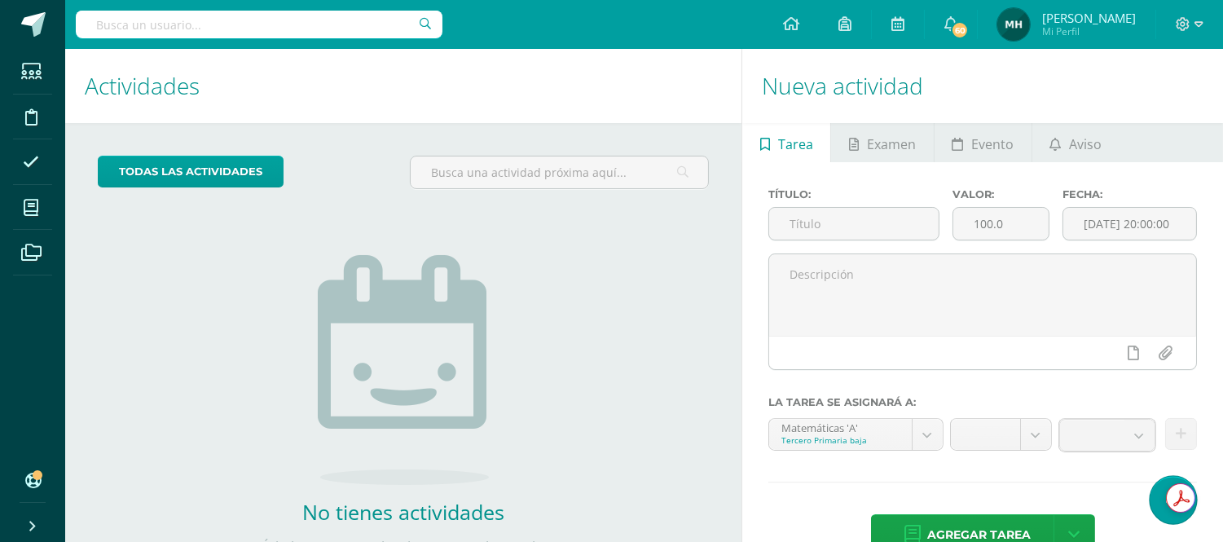
click at [1166, 514] on link at bounding box center [1172, 499] width 46 height 47
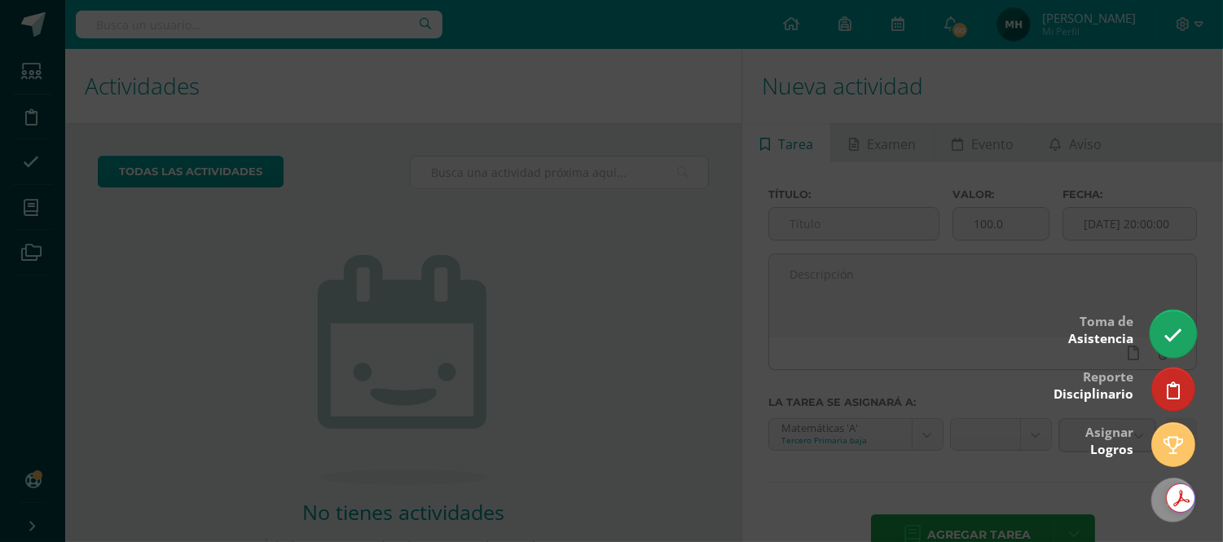
click at [1174, 320] on link at bounding box center [1172, 333] width 46 height 47
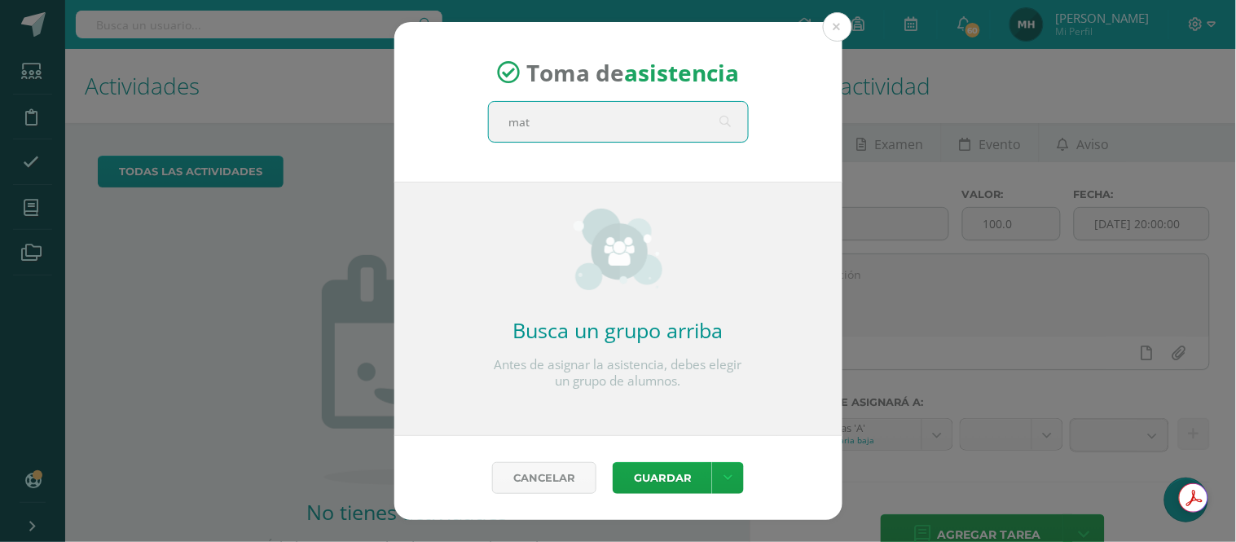
type input "mate"
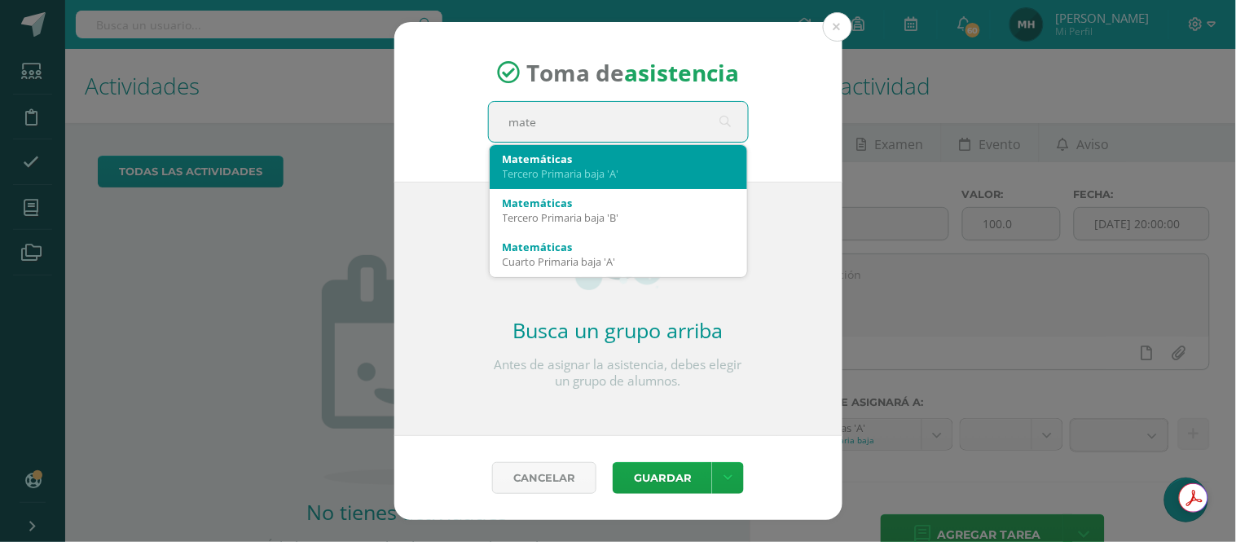
click at [617, 156] on div "Matemáticas" at bounding box center [618, 159] width 231 height 15
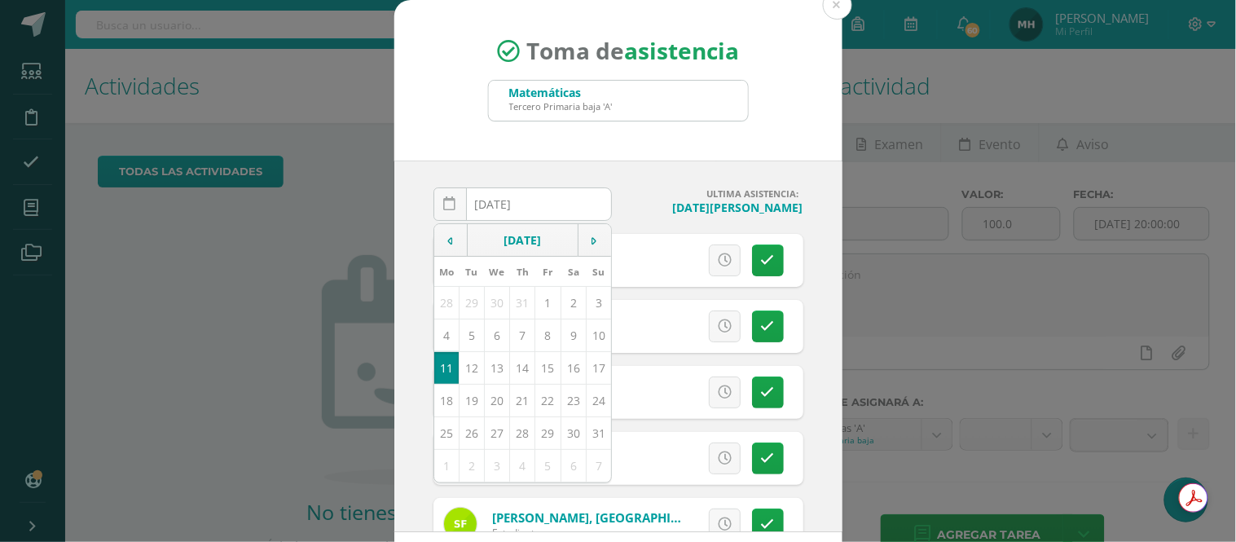
click at [813, 279] on div "2025-08-11 August, 2025 Mo Tu We Th Fr Sa Su 28 29 30 31 1 2 3 4 5 6 7 8 9 10 1…" at bounding box center [618, 345] width 448 height 371
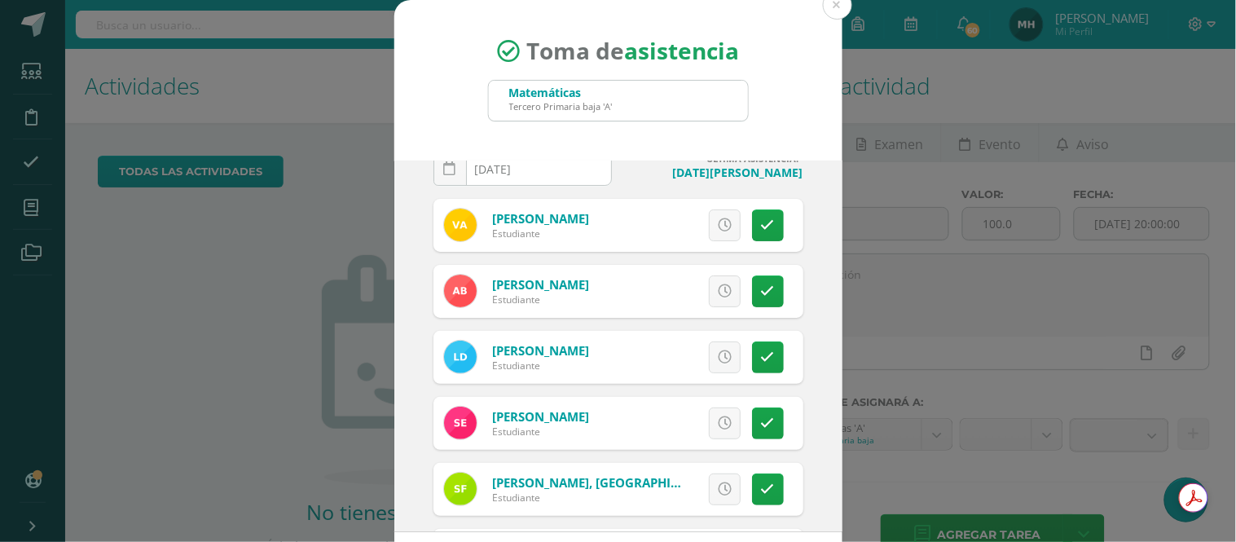
scroll to position [90, 0]
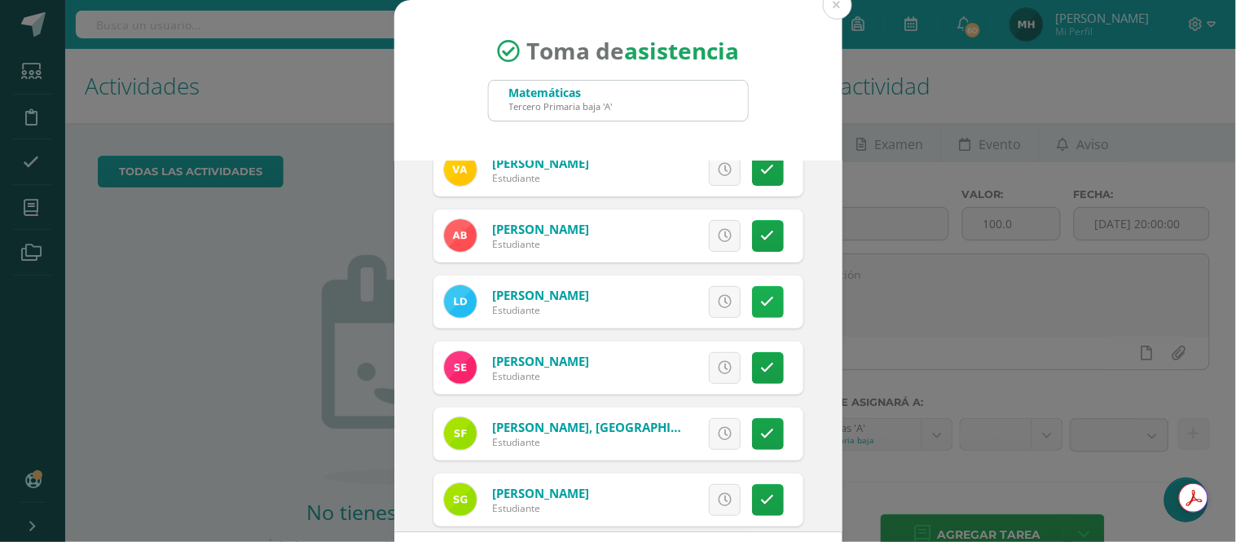
click at [752, 306] on link at bounding box center [768, 302] width 32 height 32
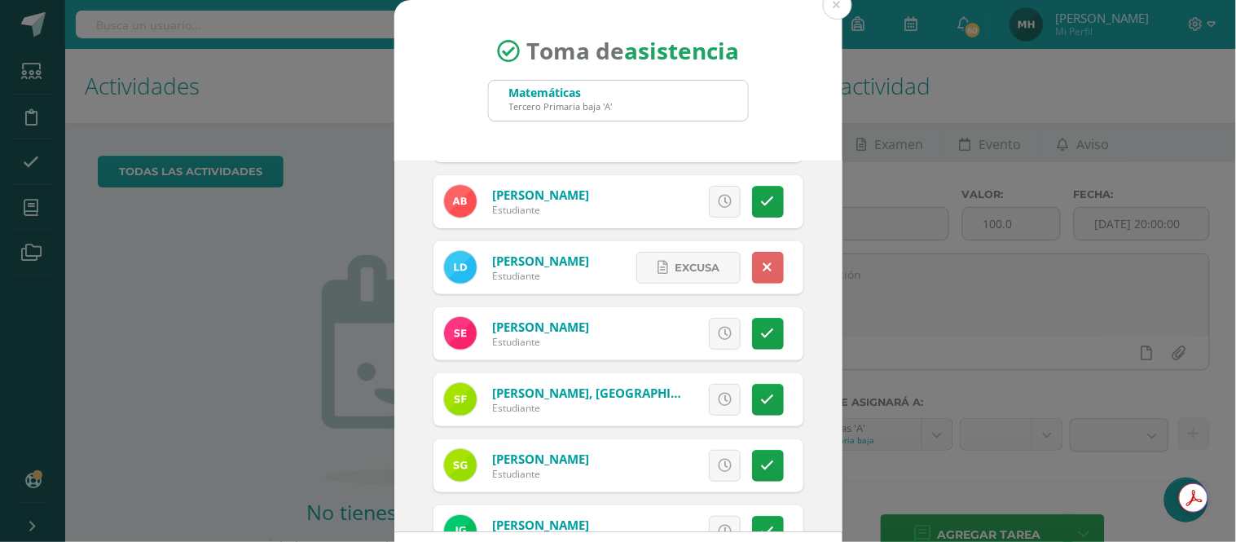
scroll to position [181, 0]
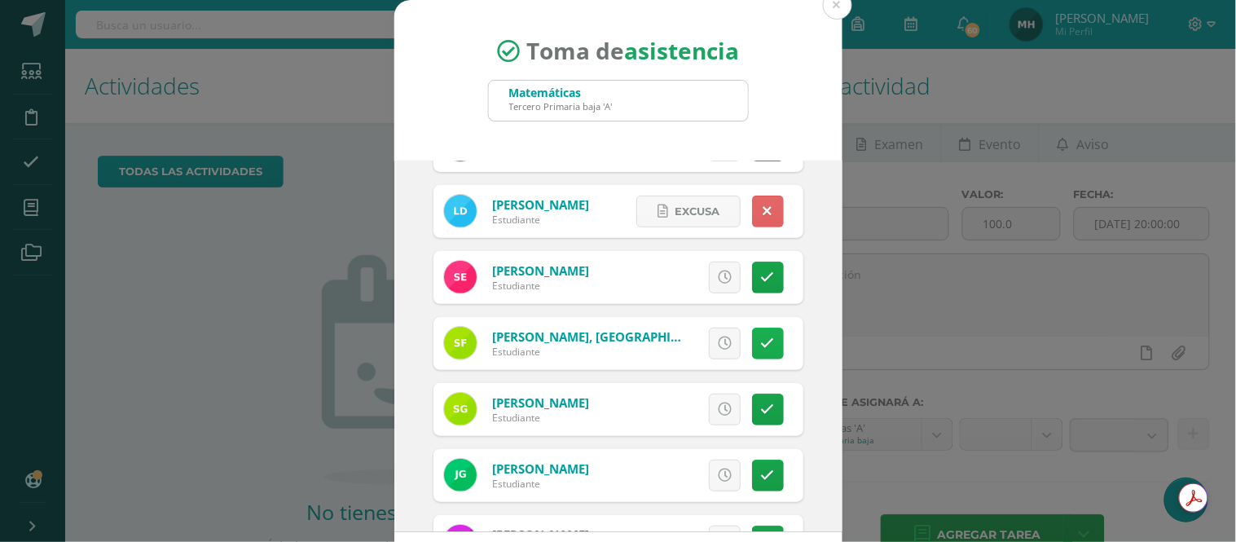
click at [752, 350] on link at bounding box center [768, 343] width 32 height 32
click at [752, 398] on link at bounding box center [768, 409] width 32 height 32
click at [698, 399] on span "Excusa" at bounding box center [696, 409] width 45 height 30
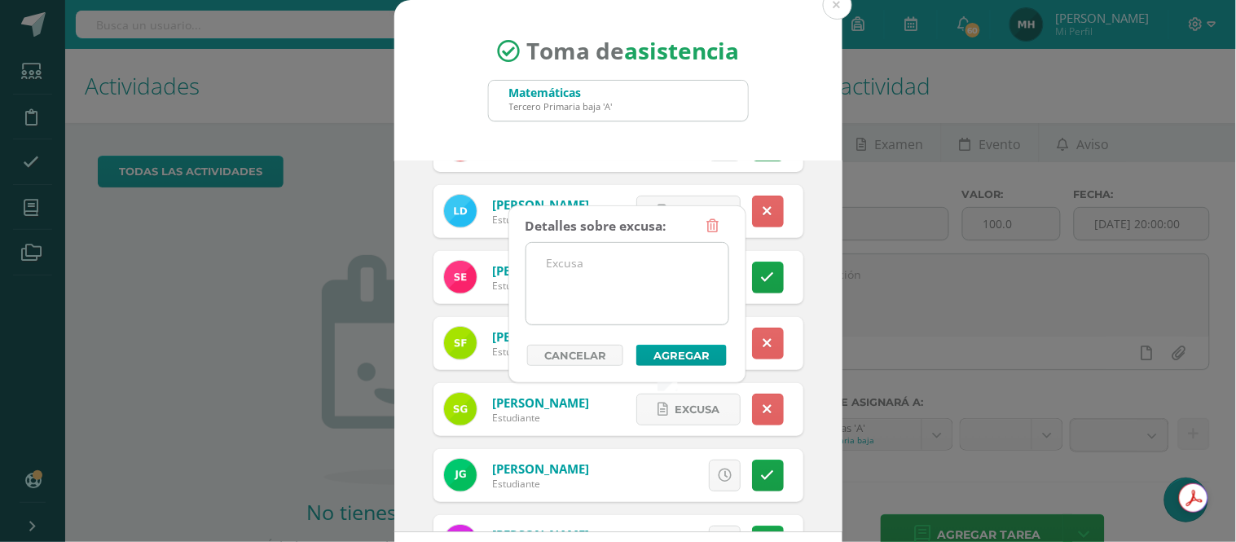
drag, startPoint x: 580, startPoint y: 258, endPoint x: 612, endPoint y: 259, distance: 31.8
click at [583, 258] on textarea at bounding box center [627, 283] width 202 height 81
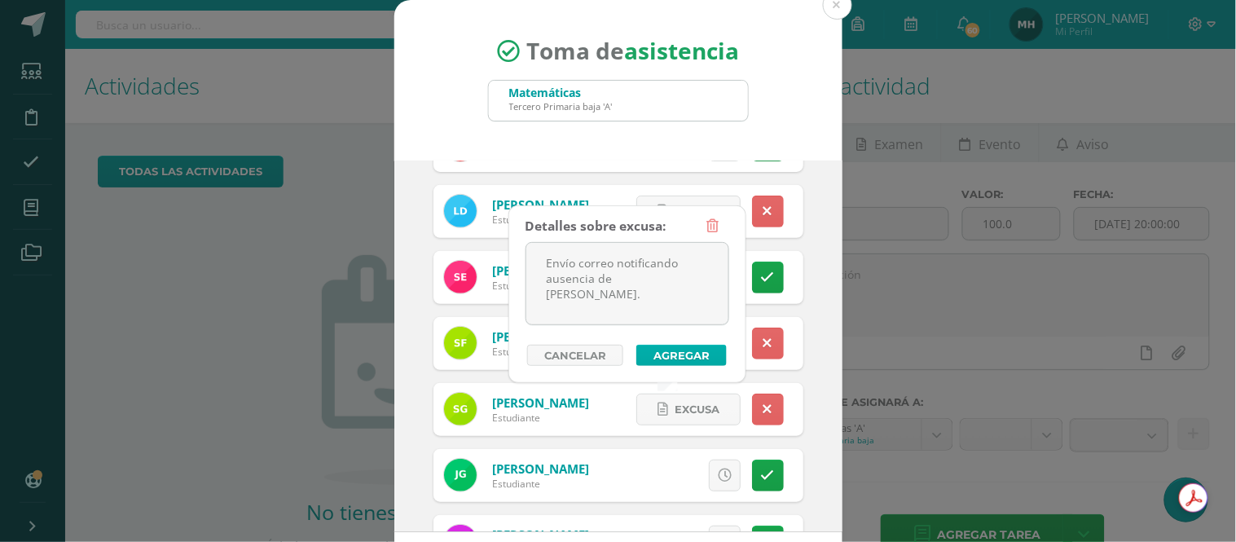
type textarea "Envío correo notificando ausencia de [PERSON_NAME]."
click at [676, 345] on button "Agregar" at bounding box center [681, 355] width 90 height 21
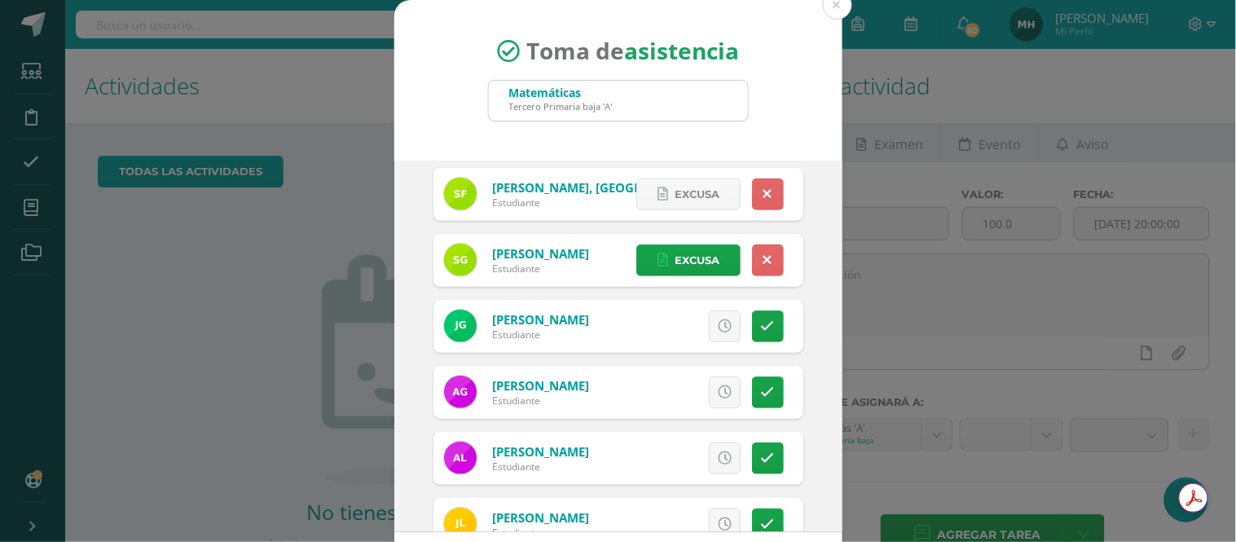
scroll to position [362, 0]
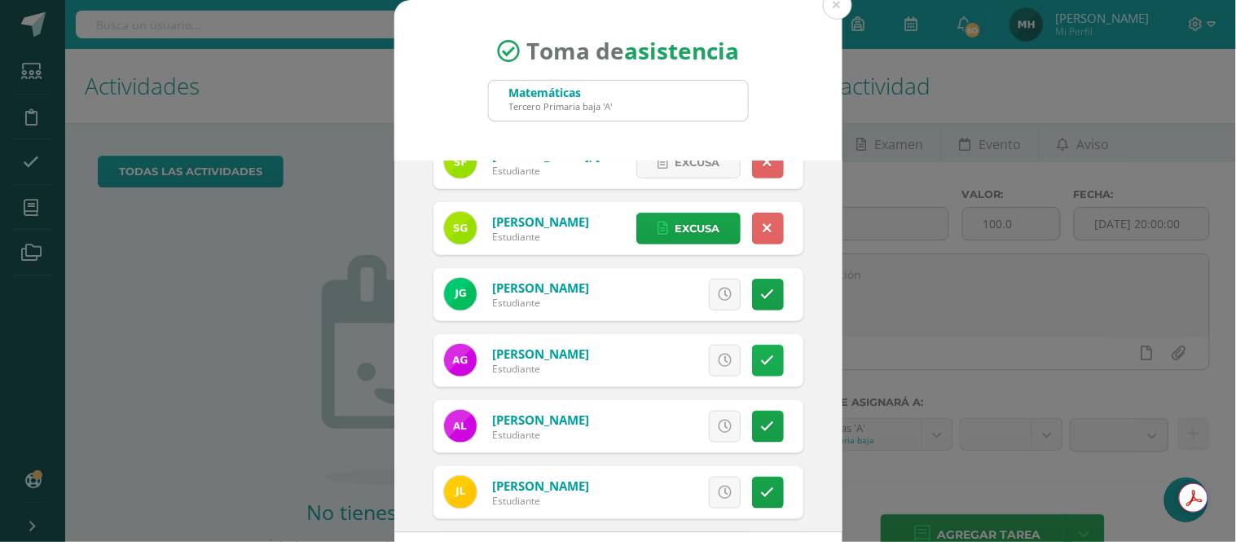
click at [761, 365] on icon at bounding box center [768, 361] width 14 height 14
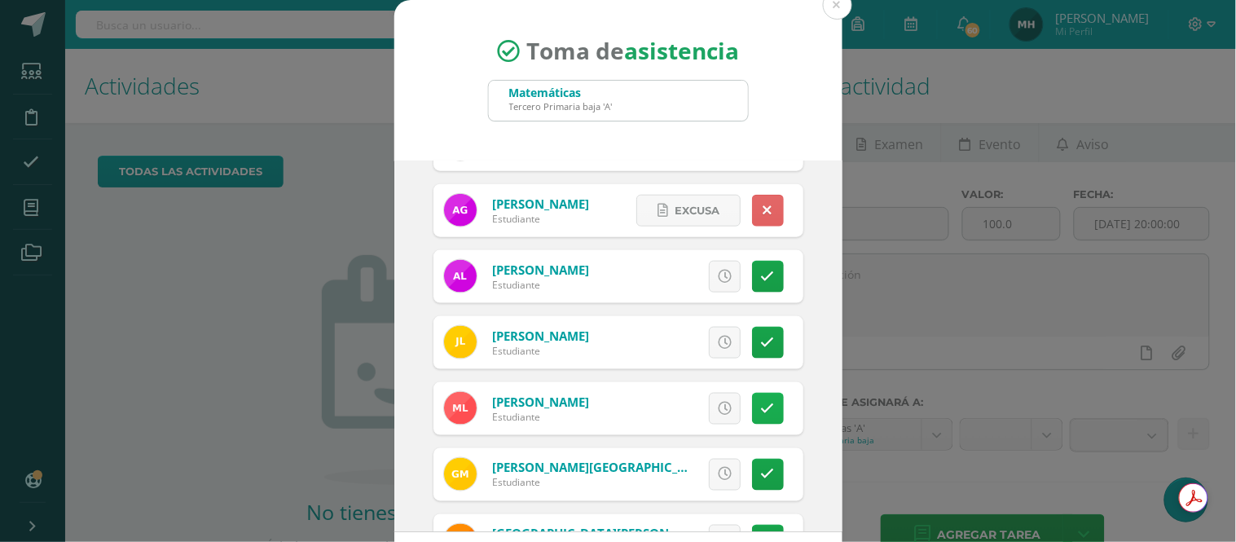
scroll to position [543, 0]
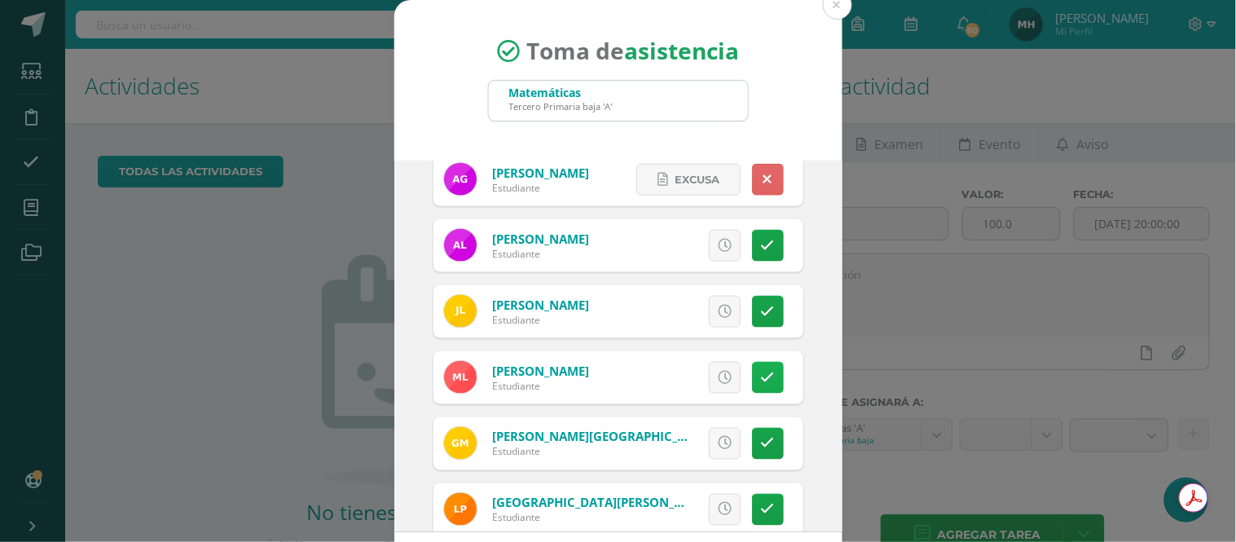
click at [761, 376] on icon at bounding box center [768, 378] width 14 height 14
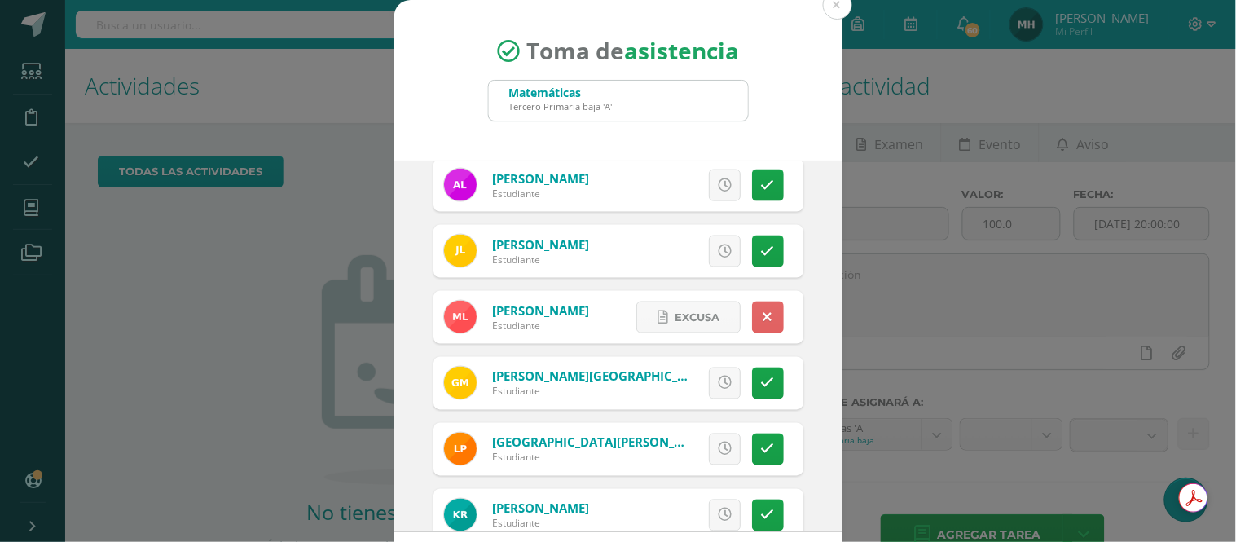
scroll to position [633, 0]
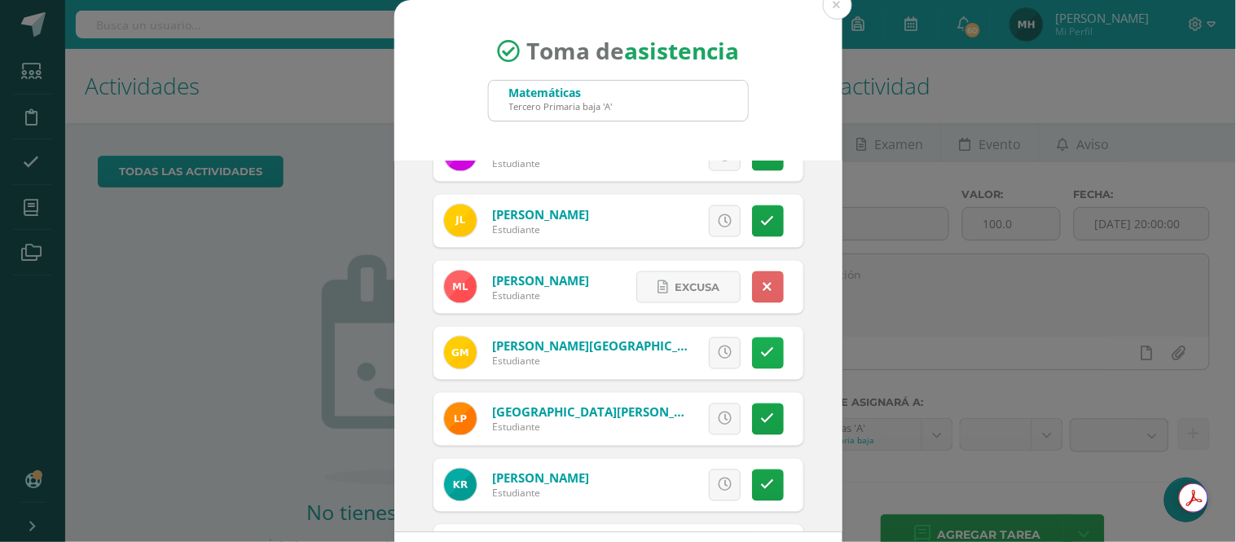
click at [761, 352] on icon at bounding box center [768, 353] width 14 height 14
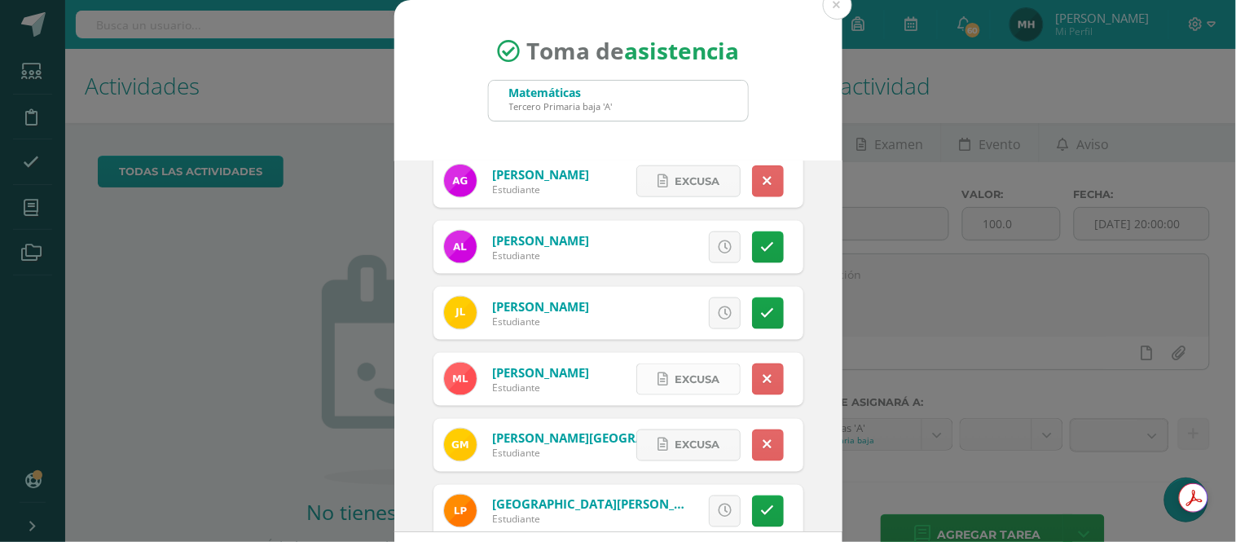
scroll to position [543, 0]
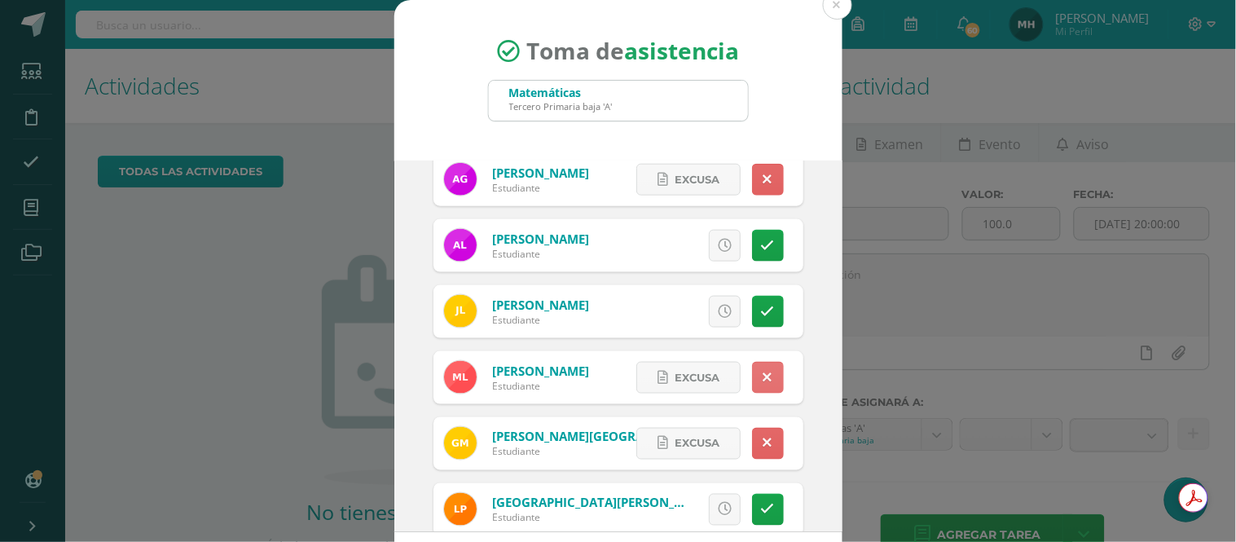
click at [763, 375] on icon at bounding box center [767, 378] width 9 height 14
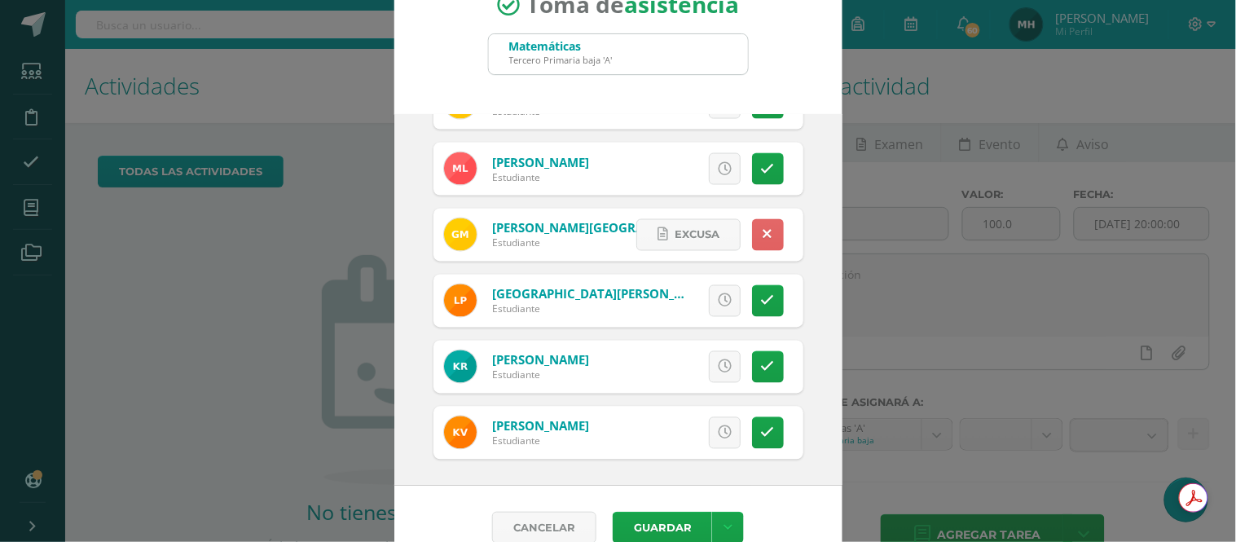
scroll to position [73, 0]
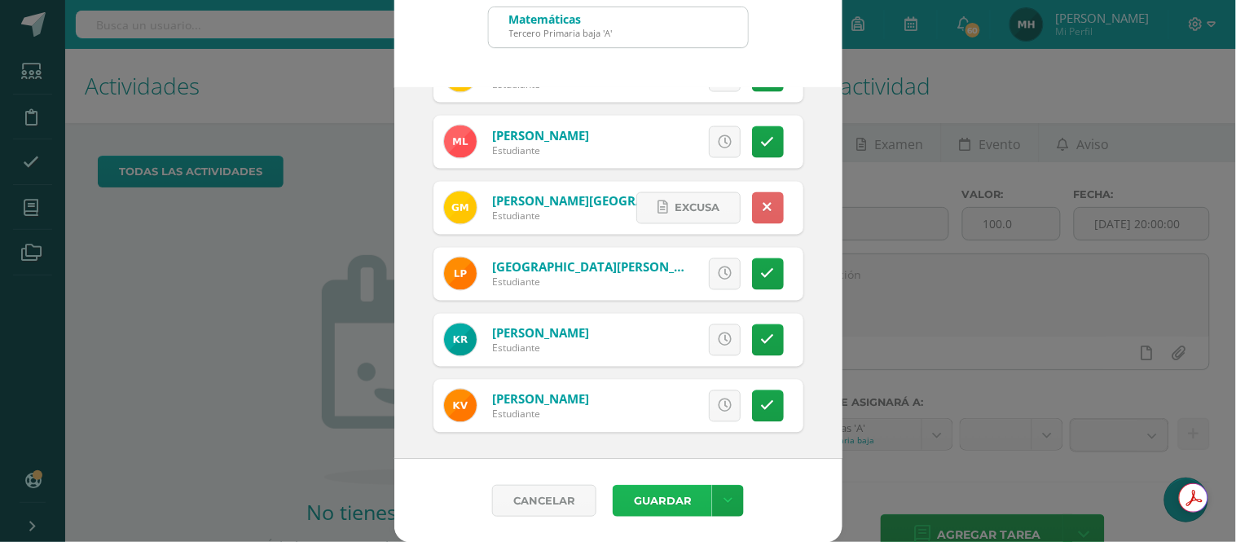
click at [668, 499] on button "Guardar" at bounding box center [662, 501] width 99 height 32
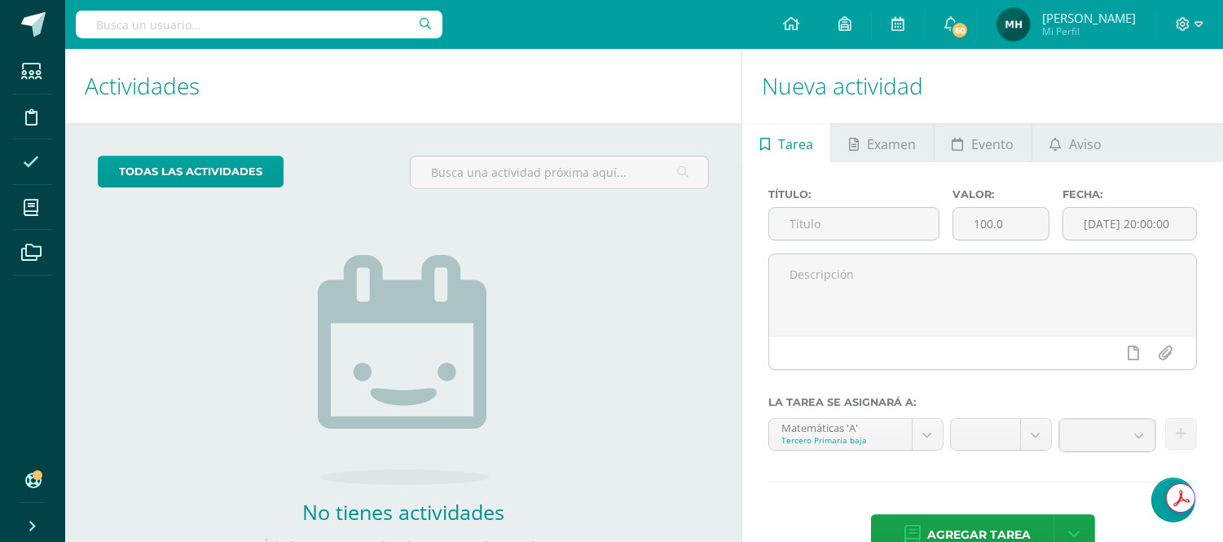
click at [30, 175] on span at bounding box center [31, 161] width 37 height 37
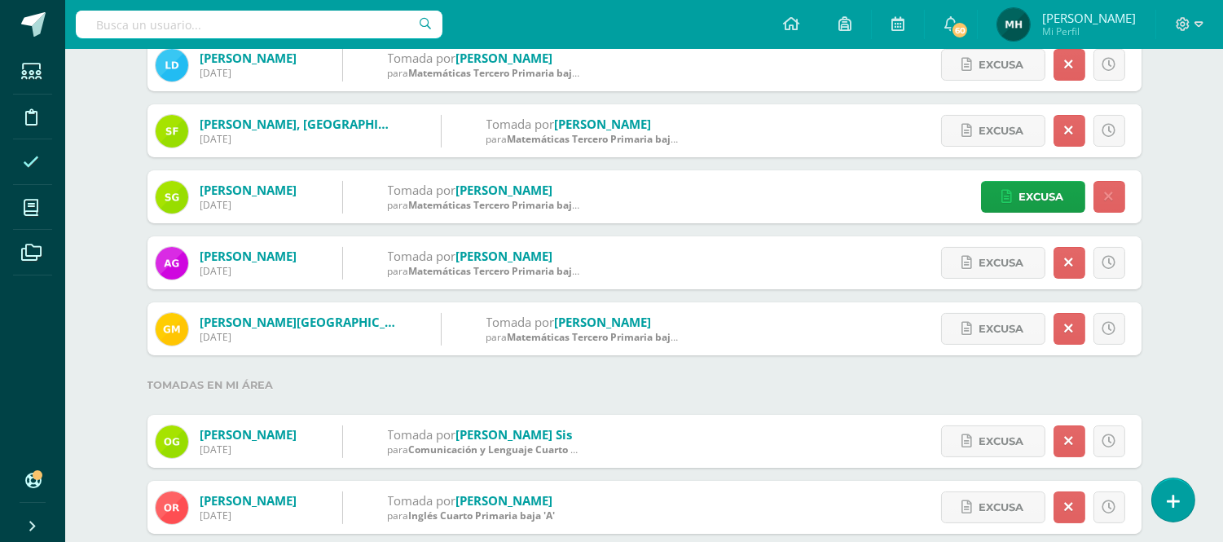
scroll to position [452, 0]
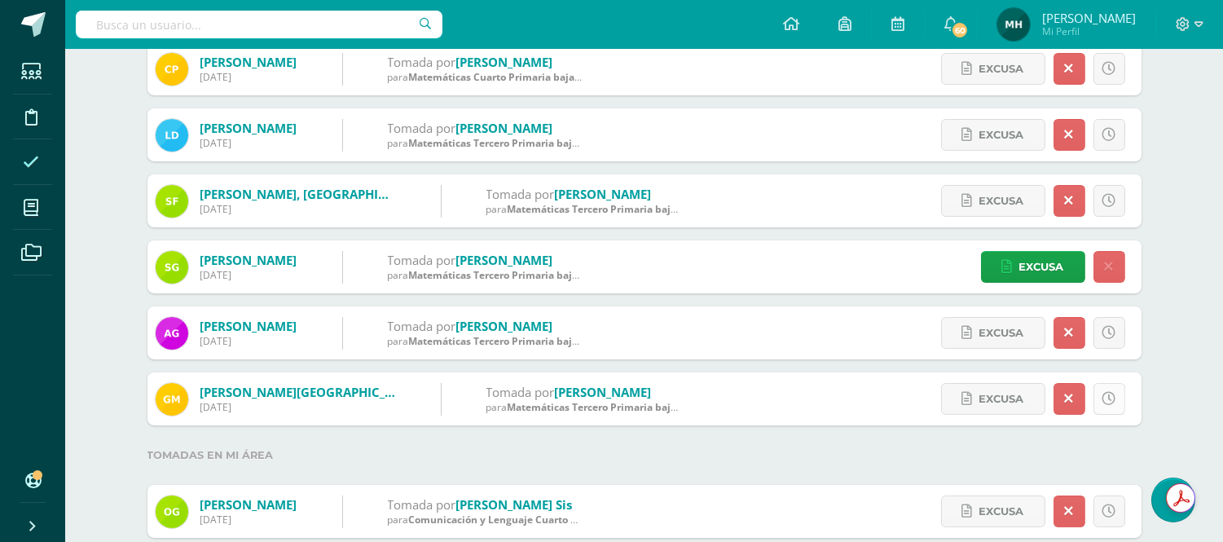
click at [1110, 395] on icon at bounding box center [1109, 399] width 14 height 14
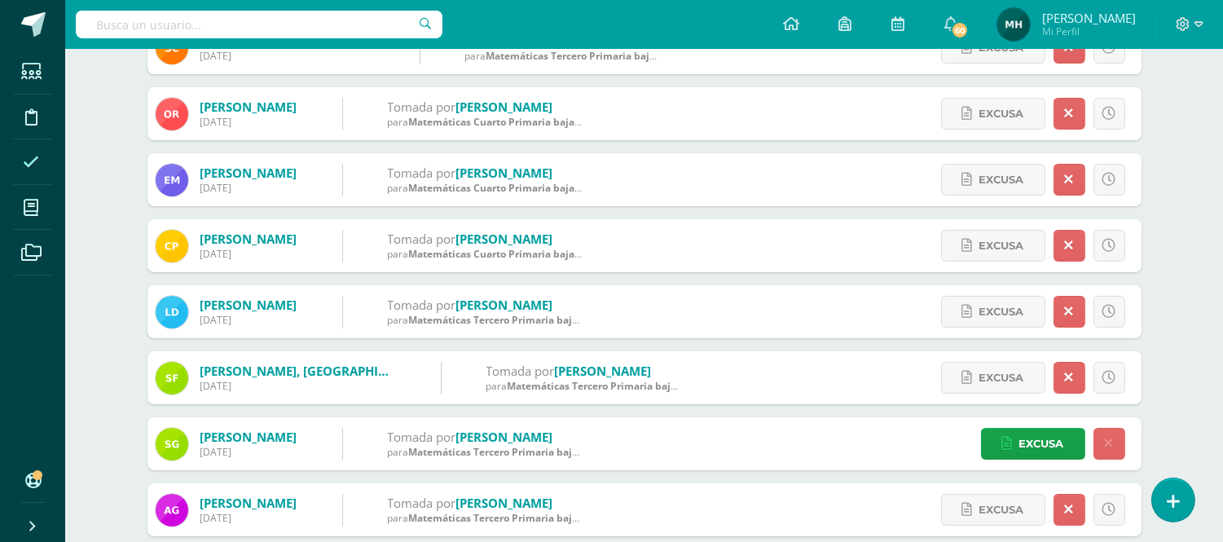
scroll to position [181, 0]
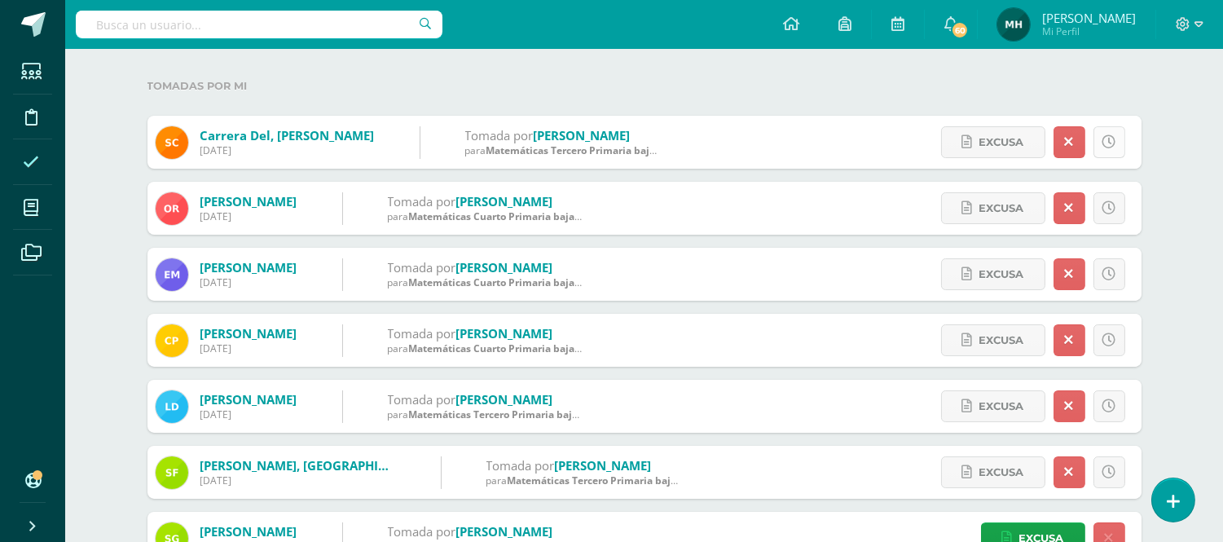
click at [1111, 147] on icon at bounding box center [1109, 142] width 14 height 14
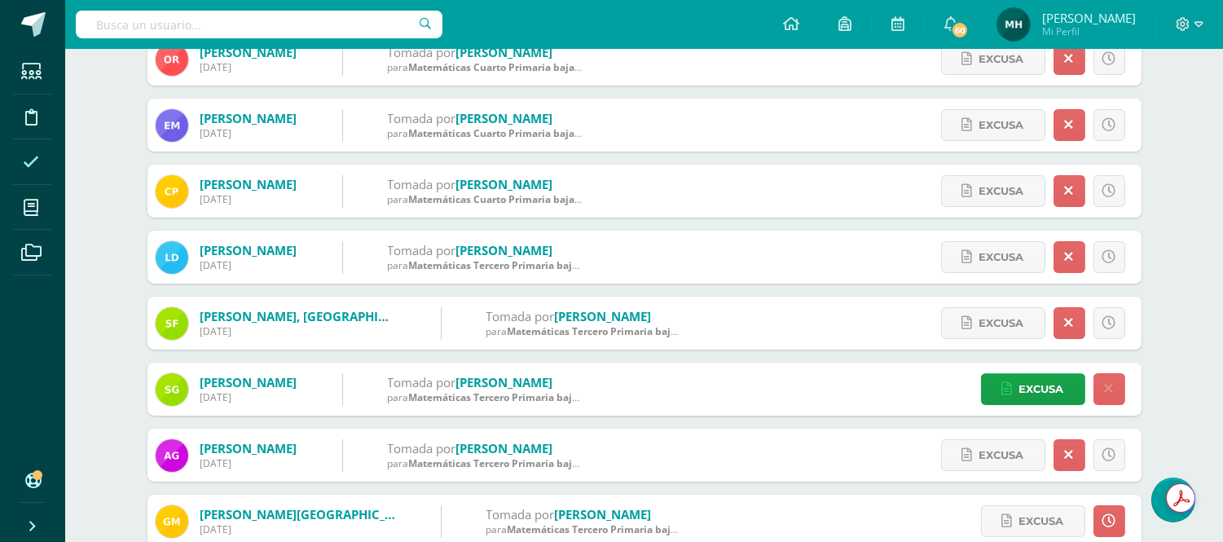
scroll to position [362, 0]
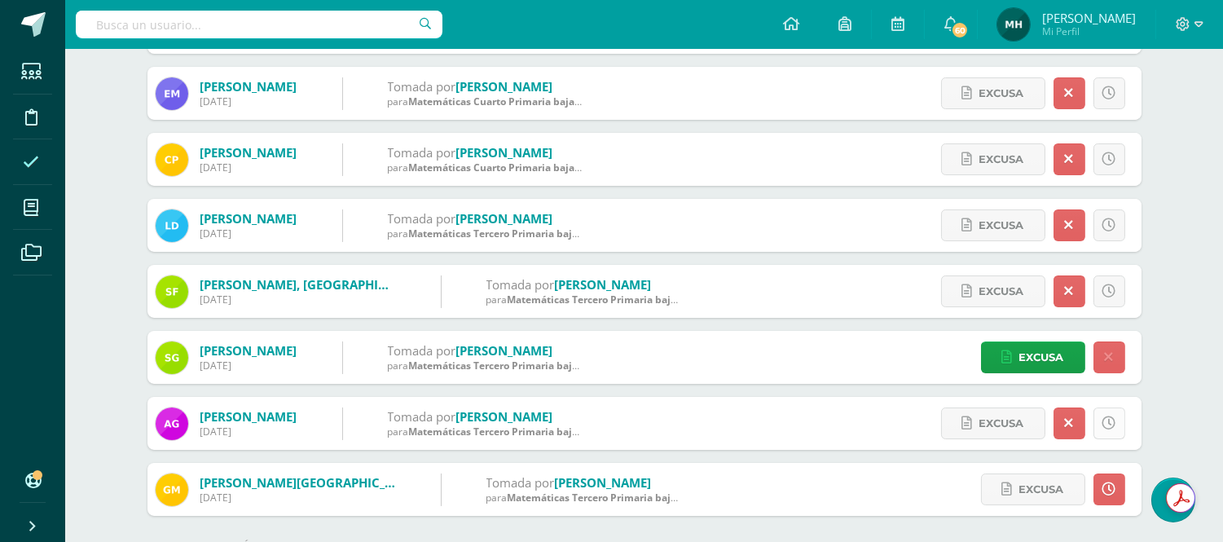
click at [1108, 418] on icon at bounding box center [1109, 423] width 14 height 14
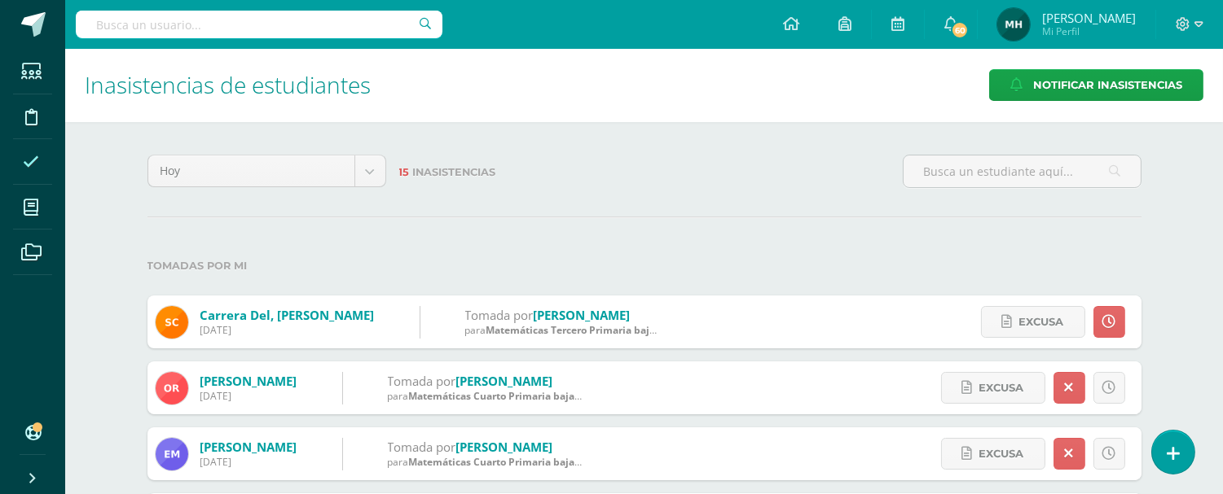
scroll to position [0, 0]
click at [1162, 463] on link at bounding box center [1172, 451] width 46 height 47
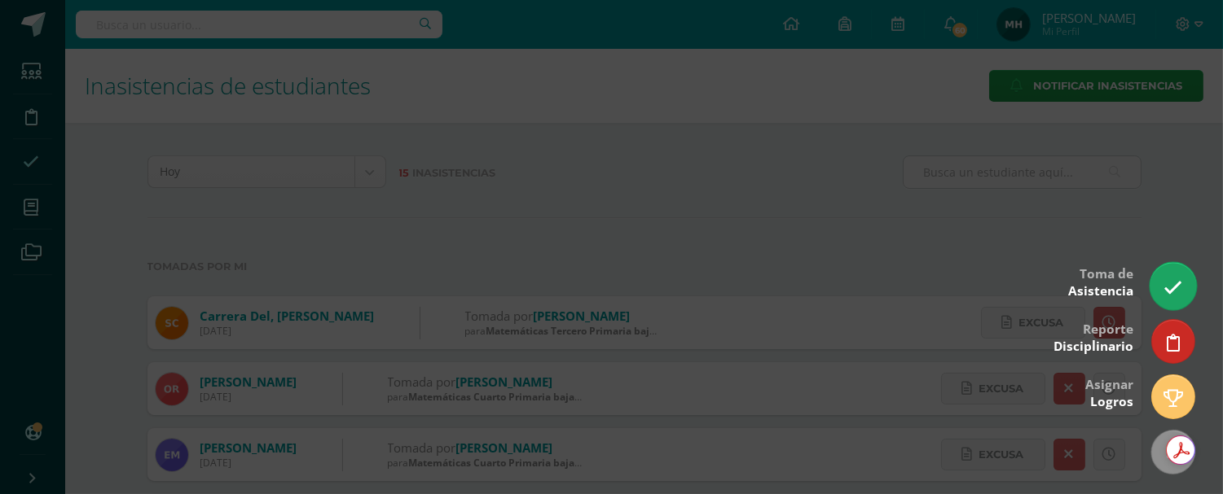
click at [1171, 282] on icon at bounding box center [1172, 288] width 19 height 19
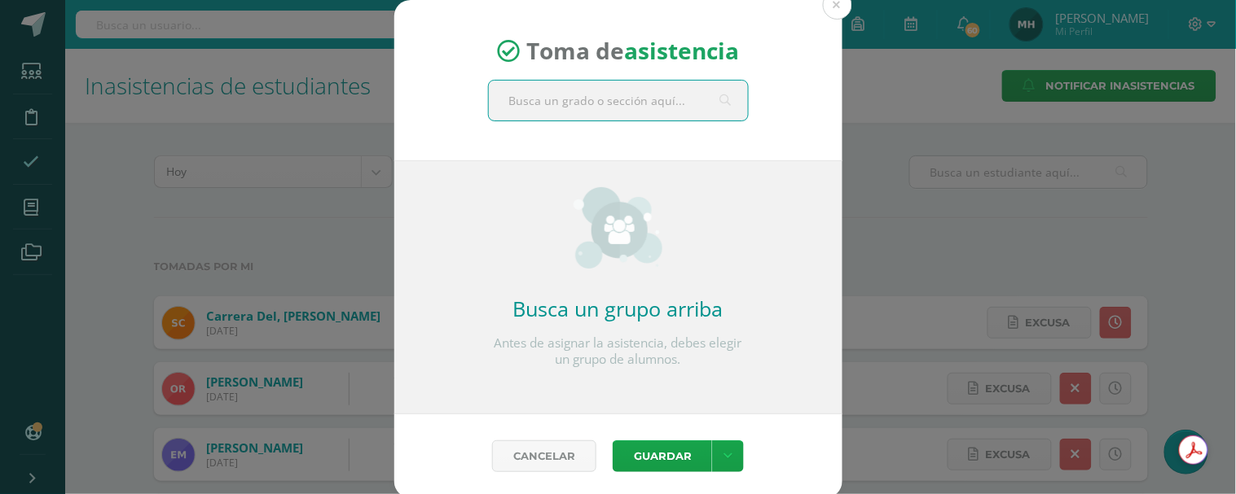
click at [576, 103] on input "text" at bounding box center [618, 101] width 259 height 40
type input "mate"
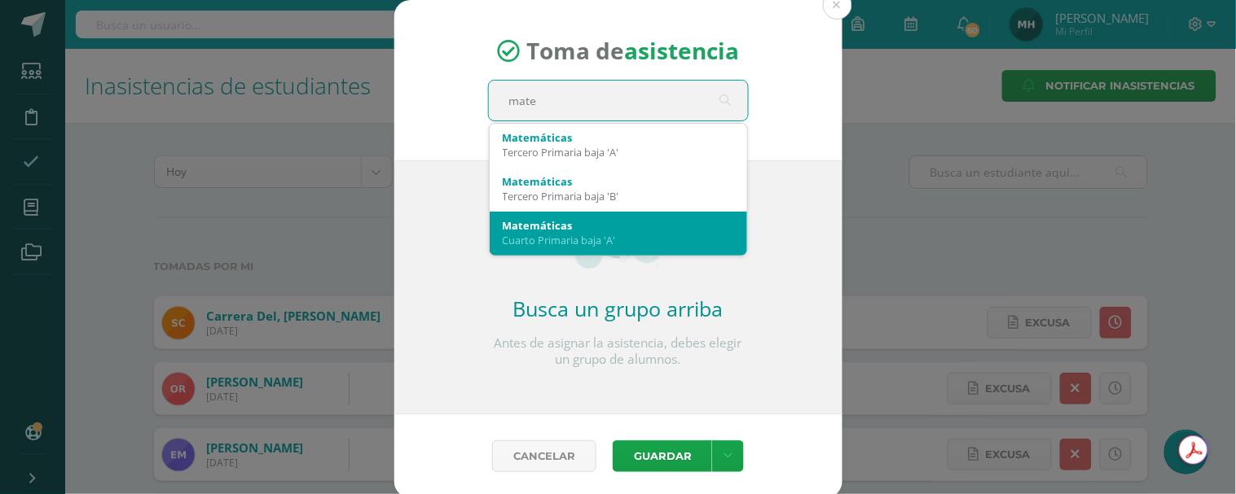
click at [603, 233] on div "Cuarto Primaria baja 'A'" at bounding box center [618, 240] width 231 height 15
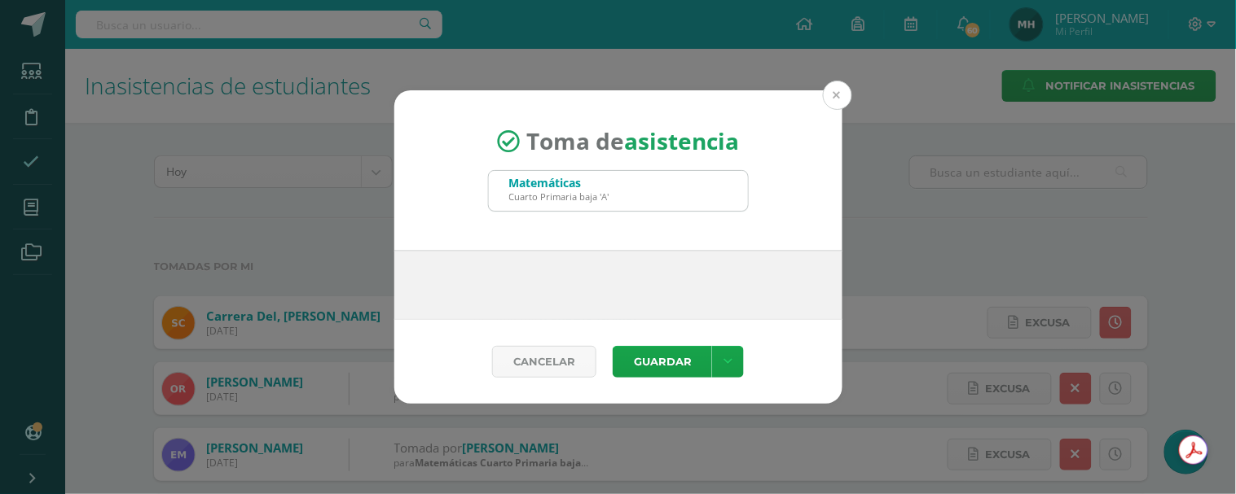
click at [828, 94] on button at bounding box center [837, 95] width 29 height 29
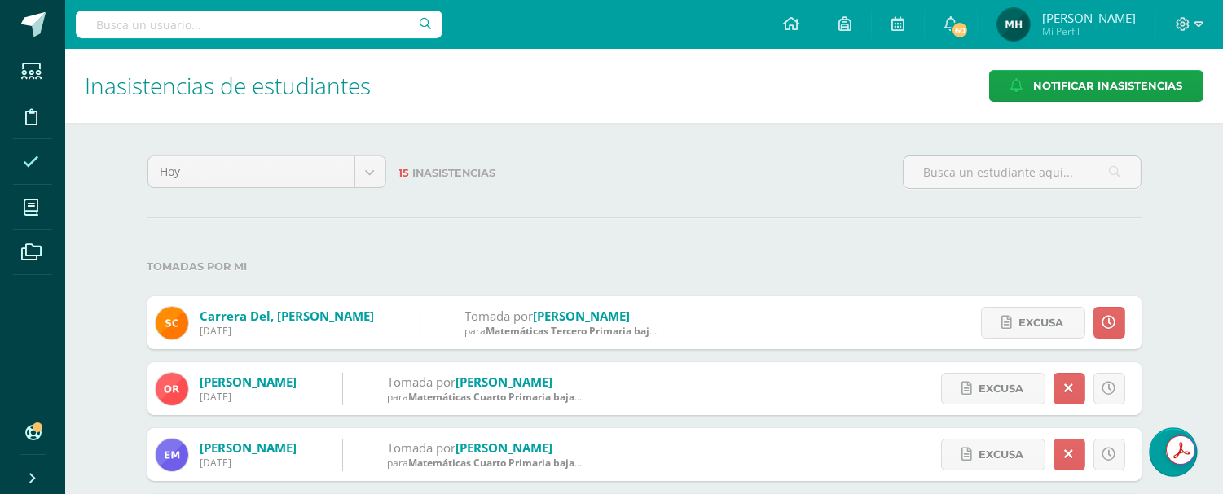
click at [1160, 460] on link at bounding box center [1172, 451] width 46 height 47
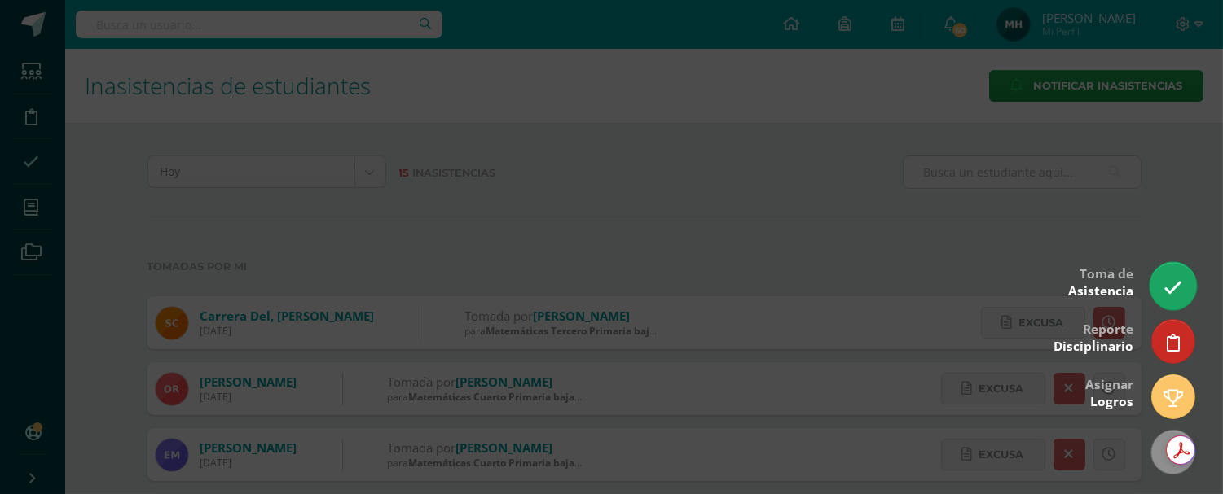
click at [1185, 287] on link at bounding box center [1172, 285] width 46 height 47
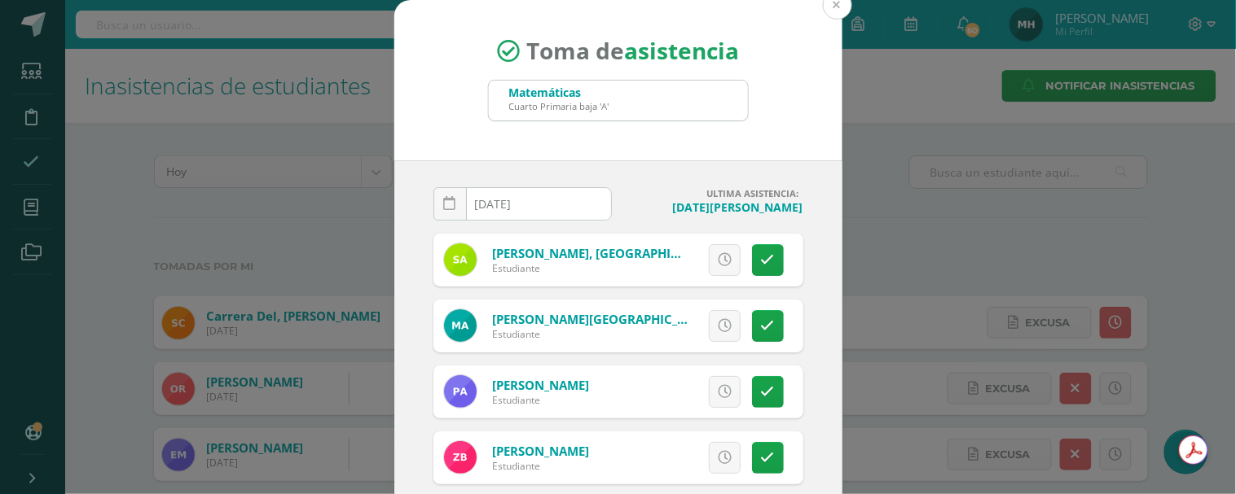
click at [835, 11] on button at bounding box center [837, 4] width 29 height 29
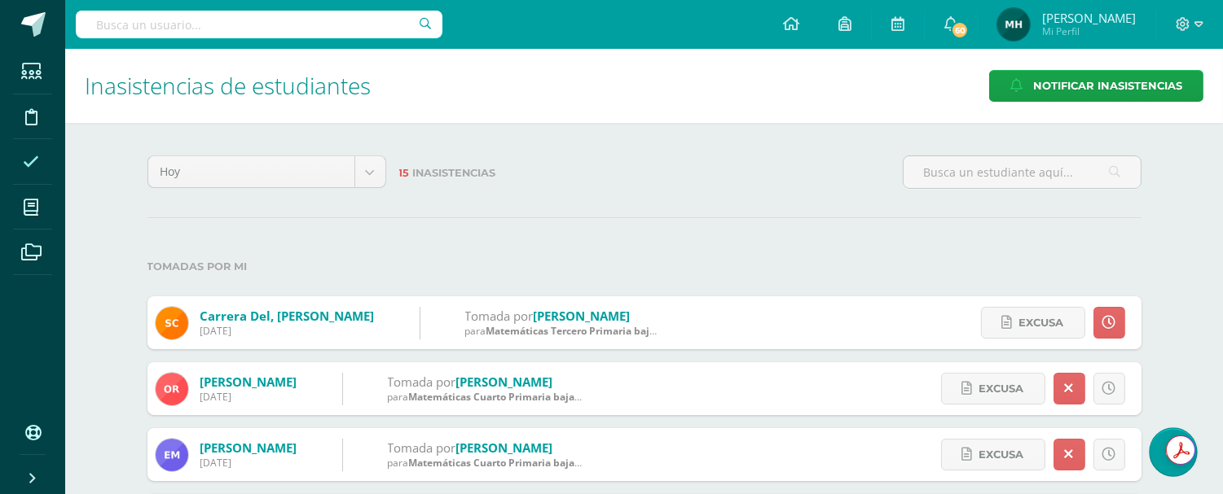
click at [1170, 470] on link at bounding box center [1172, 451] width 46 height 47
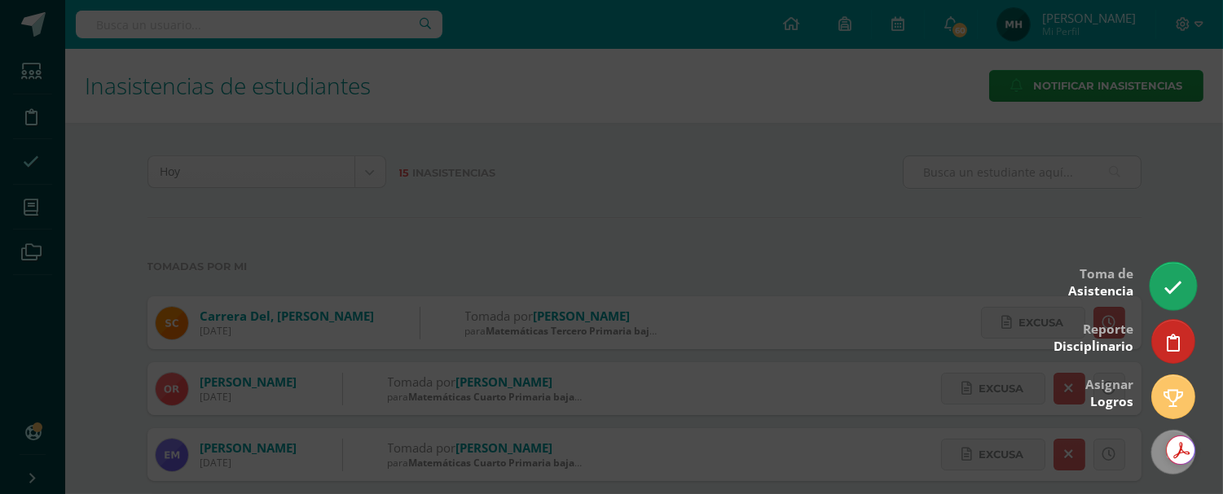
click at [1162, 283] on link at bounding box center [1172, 285] width 46 height 47
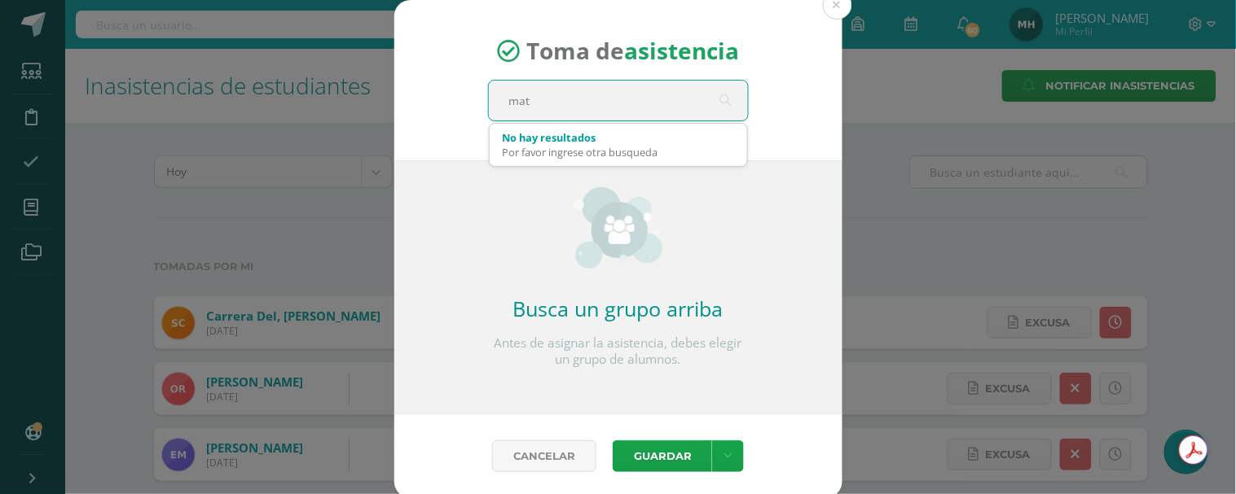
type input "mate"
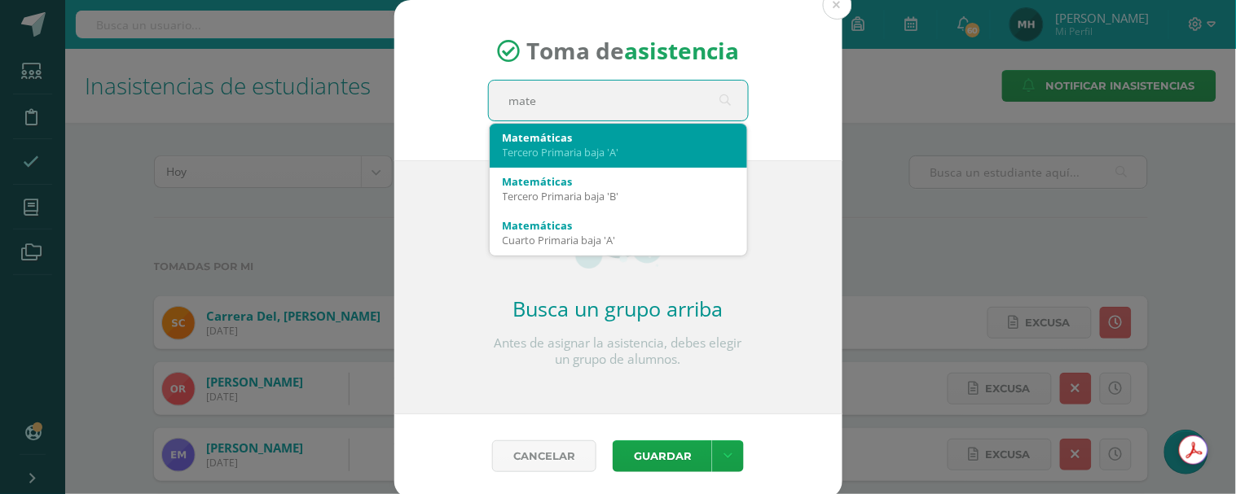
click at [565, 145] on div "Tercero Primaria baja 'A'" at bounding box center [618, 152] width 231 height 15
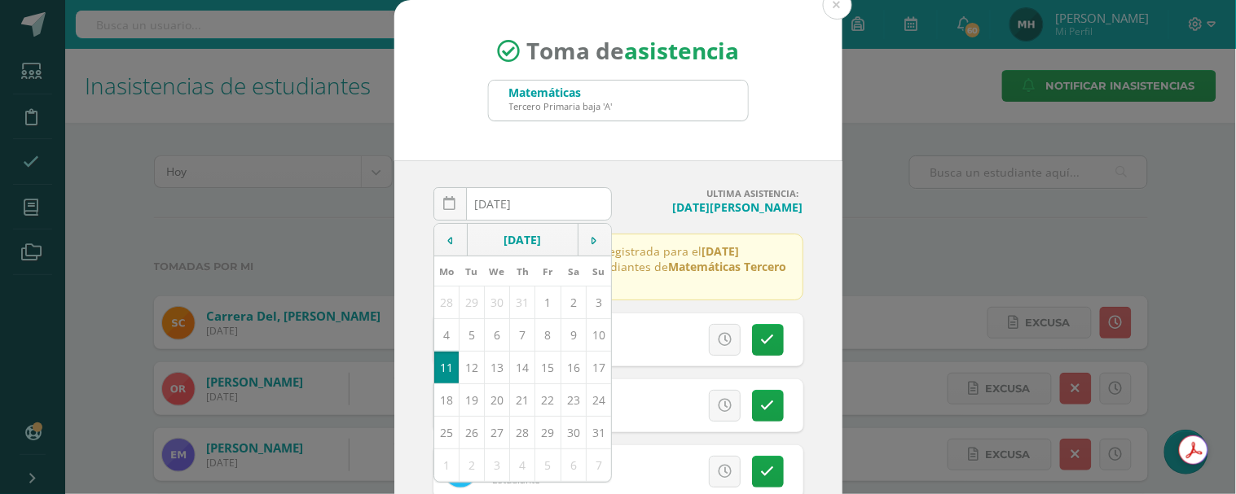
click at [819, 266] on div "2025-08-11 August, 2025 Mo Tu We Th Fr Sa Su 28 29 30 31 1 2 3 4 5 6 7 8 9 10 1…" at bounding box center [618, 345] width 448 height 371
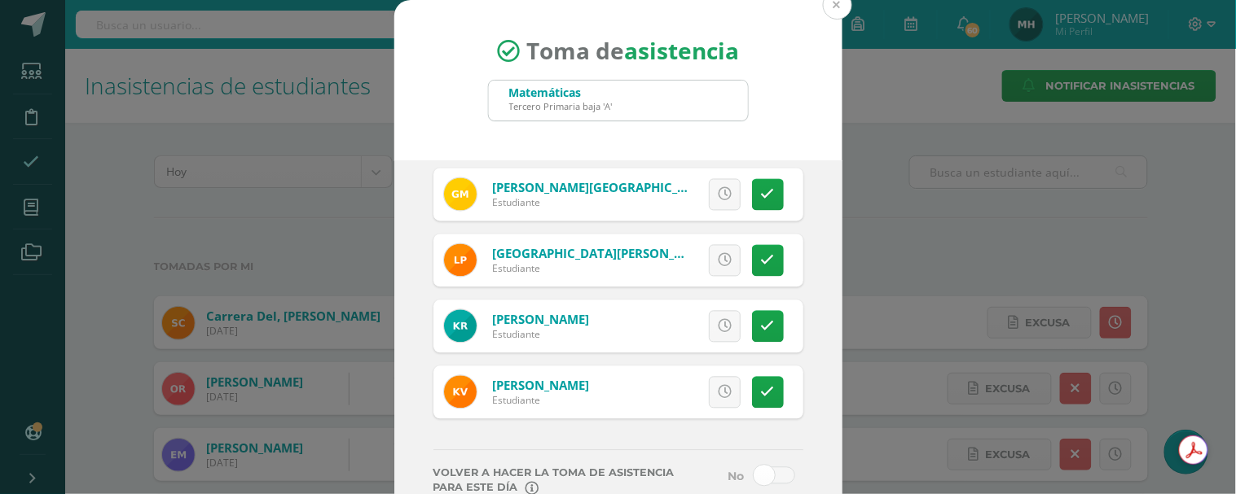
click at [826, 9] on button at bounding box center [837, 4] width 29 height 29
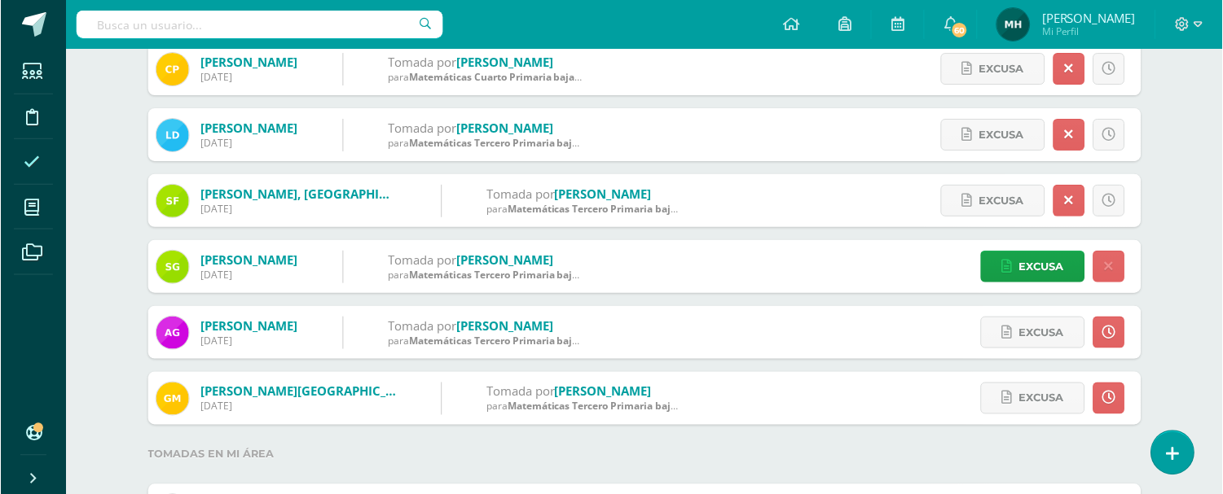
scroll to position [452, 0]
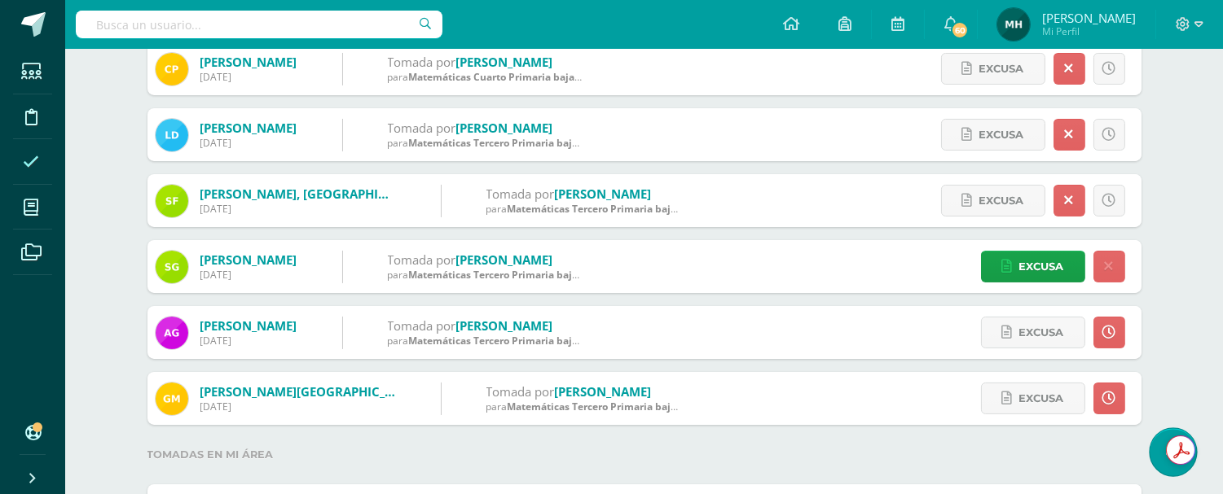
click at [1159, 443] on link at bounding box center [1172, 451] width 46 height 47
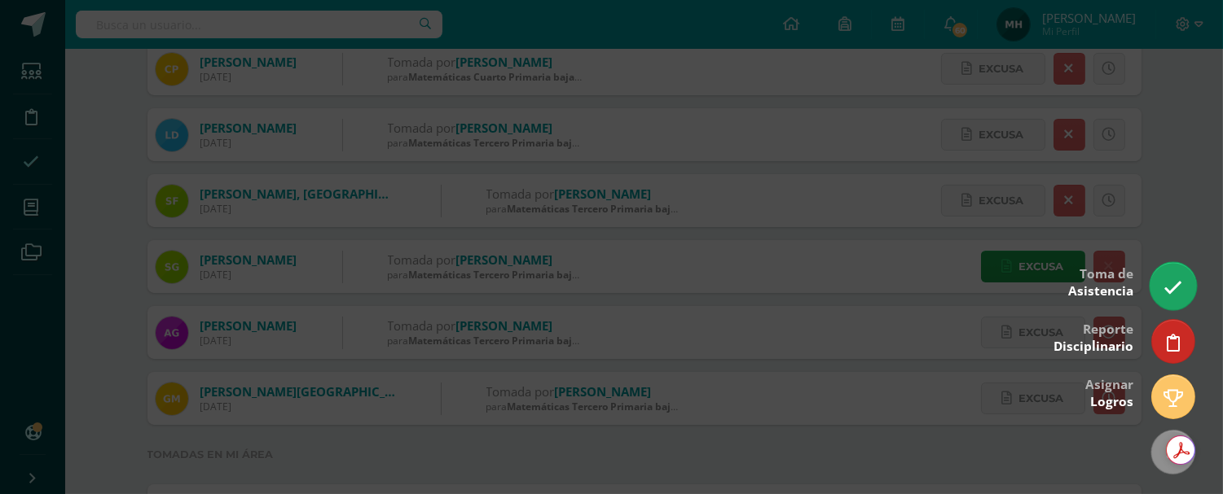
click at [1167, 294] on icon at bounding box center [1172, 288] width 19 height 19
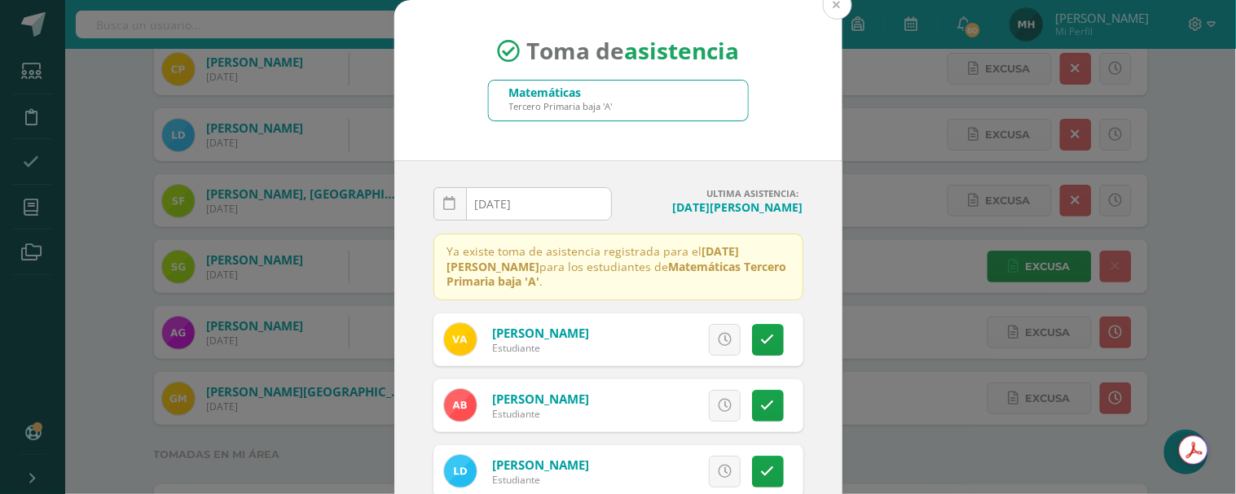
click at [833, 7] on button at bounding box center [837, 4] width 29 height 29
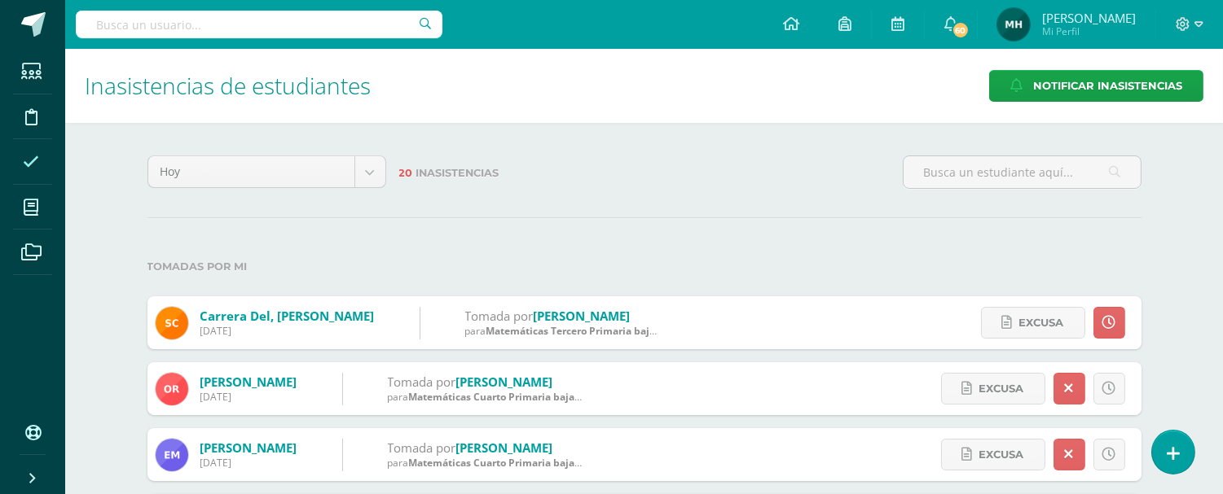
click at [1153, 452] on link at bounding box center [1173, 452] width 42 height 43
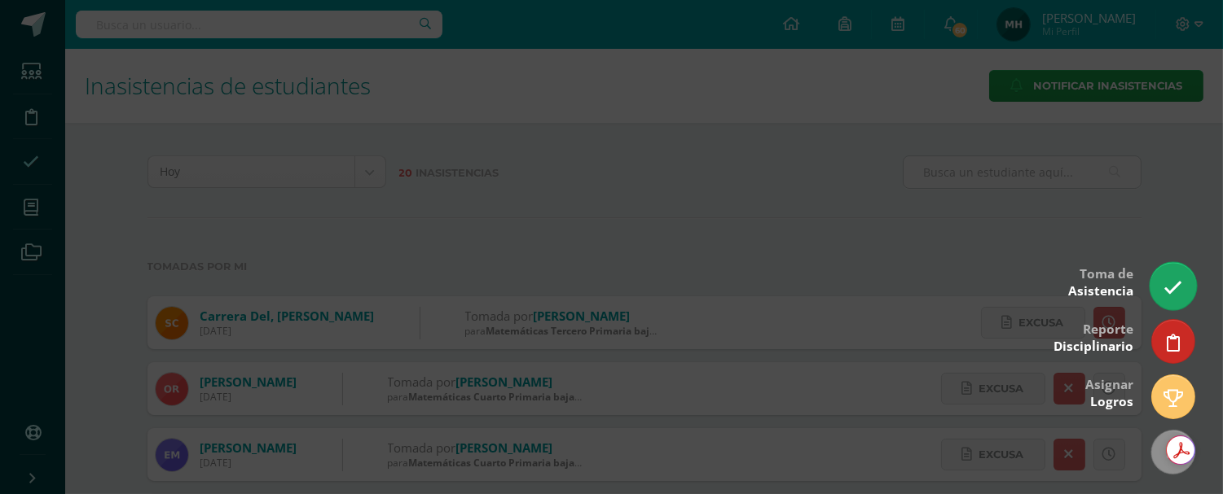
click at [1182, 292] on link at bounding box center [1172, 285] width 46 height 47
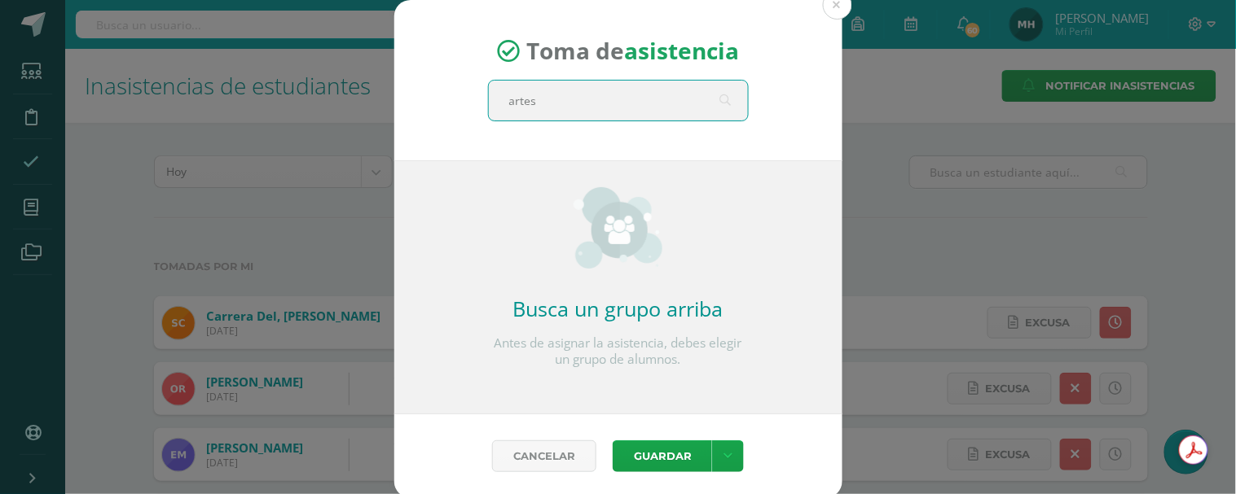
type input "artes"
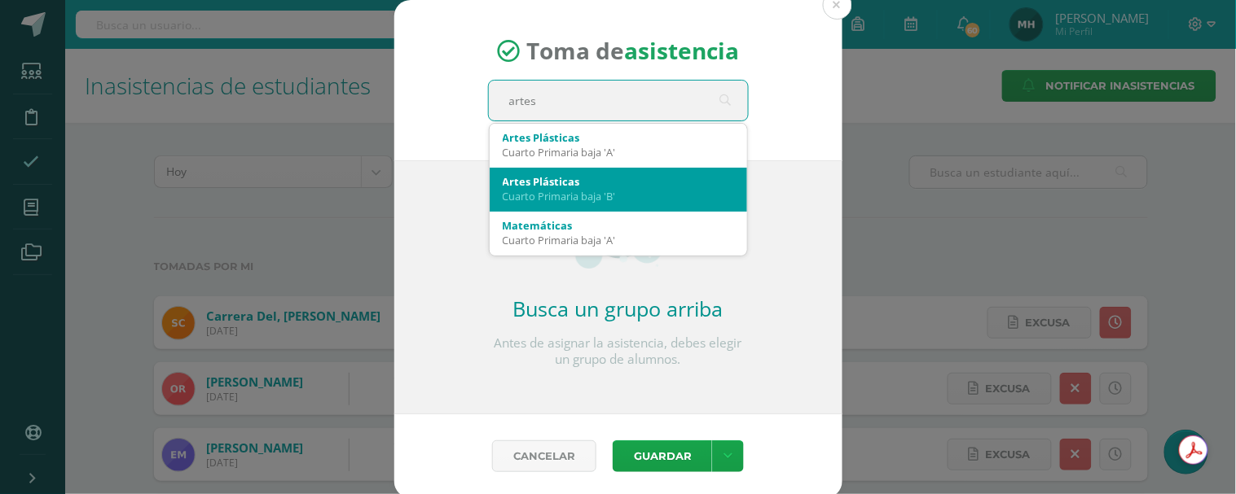
click at [617, 198] on div "Cuarto Primaria baja 'B'" at bounding box center [618, 196] width 231 height 15
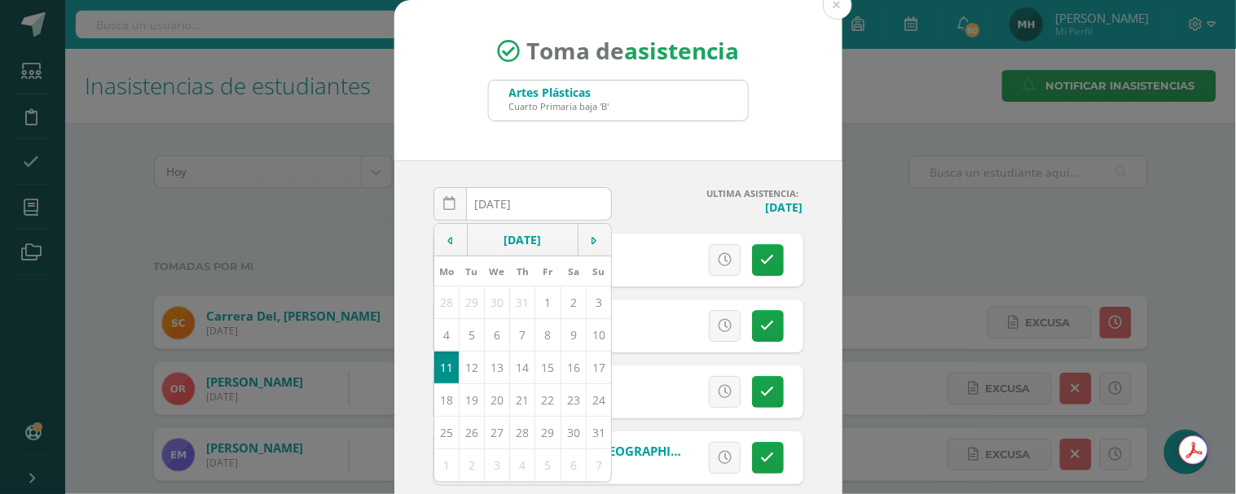
click at [640, 160] on div "[DATE] August, 2025 Mo Tu We Th Fr Sa Su 28 29 30 31 1 2 3 4 5 6 7 8 9 10 11 12…" at bounding box center [618, 345] width 448 height 371
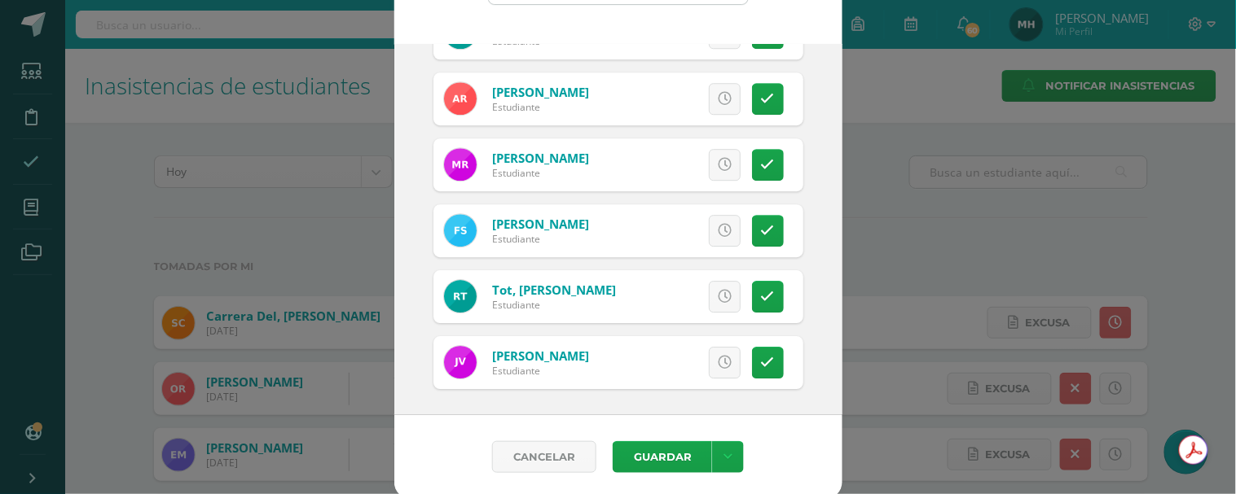
scroll to position [120, 0]
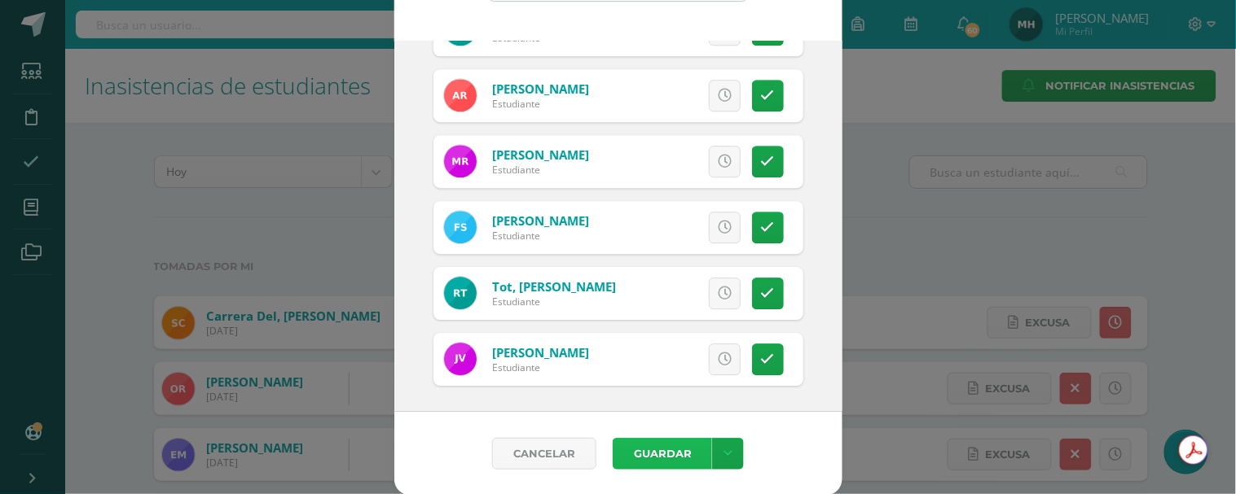
click at [640, 455] on button "Guardar" at bounding box center [662, 454] width 99 height 32
